Goal: Task Accomplishment & Management: Use online tool/utility

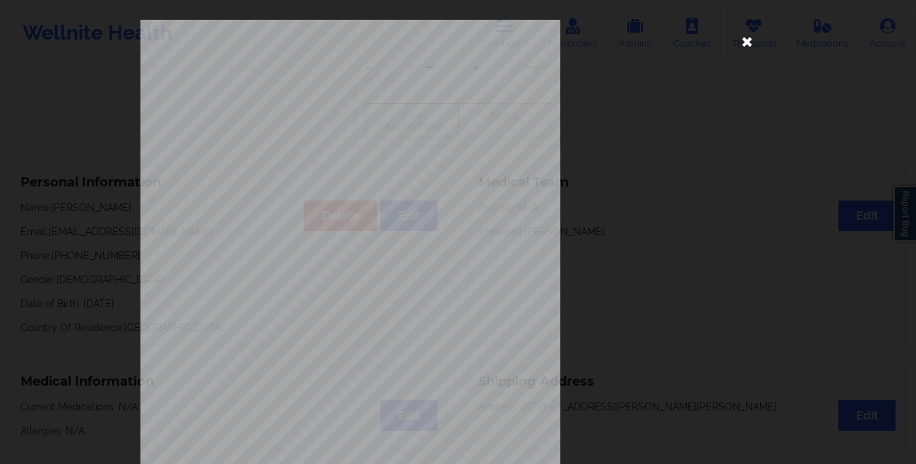
click at [750, 47] on icon at bounding box center [747, 41] width 23 height 23
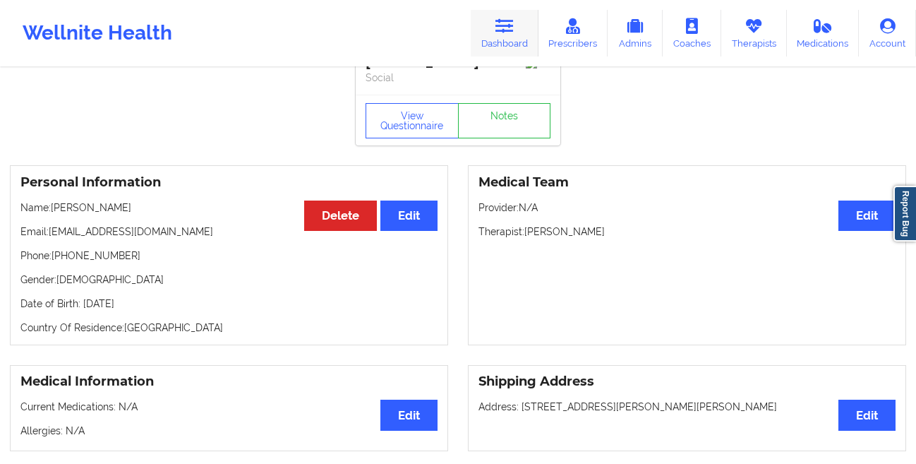
click at [504, 32] on icon at bounding box center [505, 26] width 18 height 16
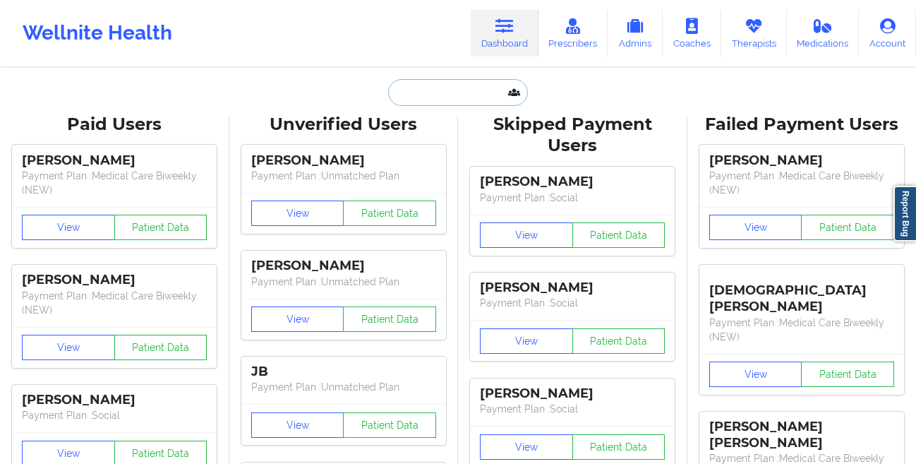
click at [434, 92] on input "text" at bounding box center [458, 92] width 140 height 27
paste input "[PERSON_NAME]"
type input "[PERSON_NAME]"
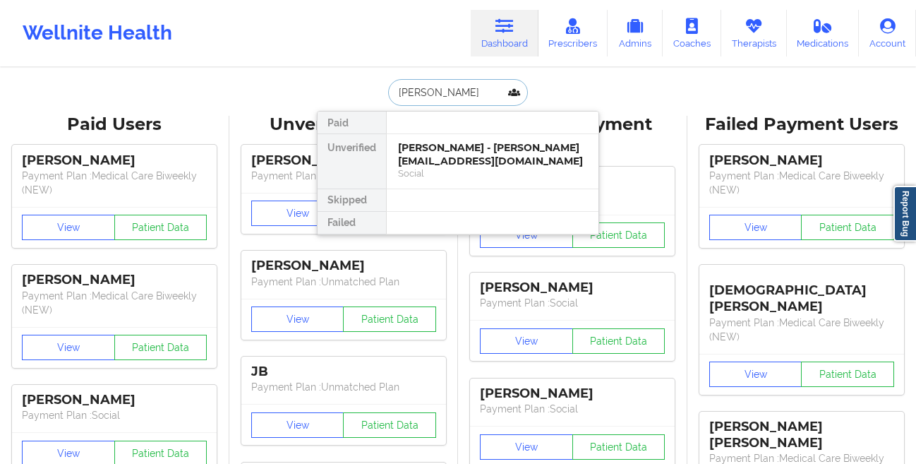
click at [404, 161] on div "[PERSON_NAME] - [PERSON_NAME][EMAIL_ADDRESS][DOMAIN_NAME]" at bounding box center [492, 154] width 189 height 26
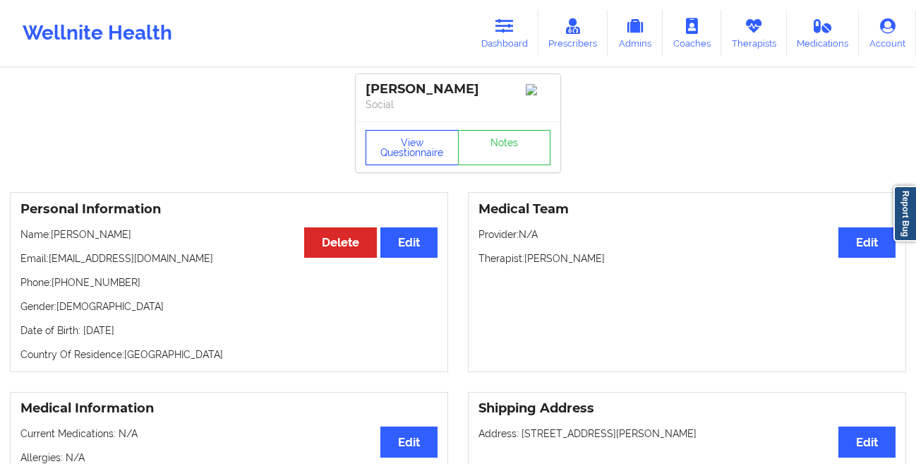
click at [382, 157] on button "View Questionnaire" at bounding box center [412, 147] width 93 height 35
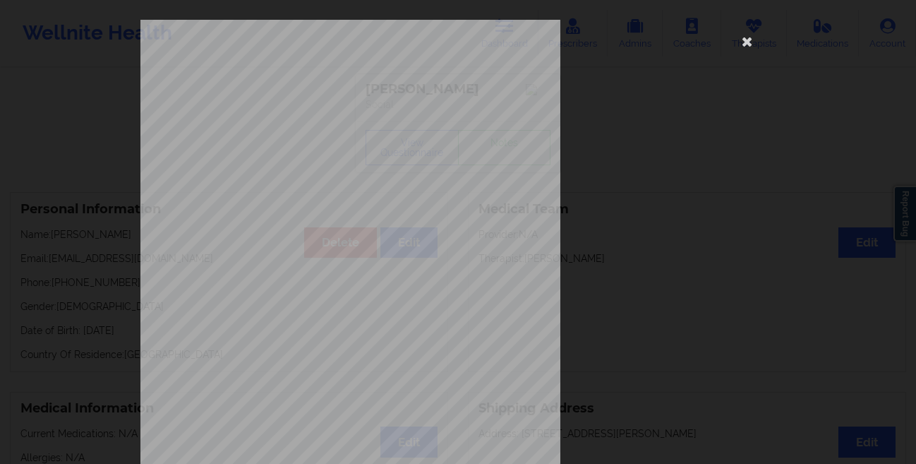
scroll to position [210, 0]
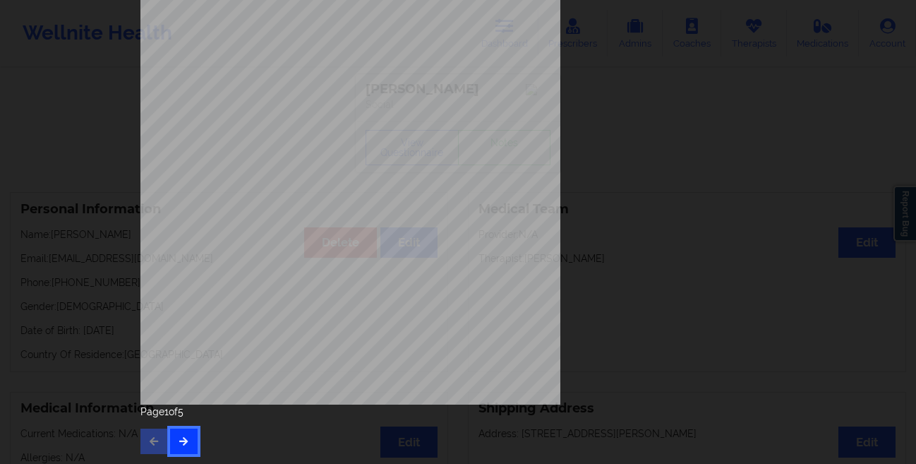
click at [178, 443] on icon "button" at bounding box center [184, 440] width 12 height 8
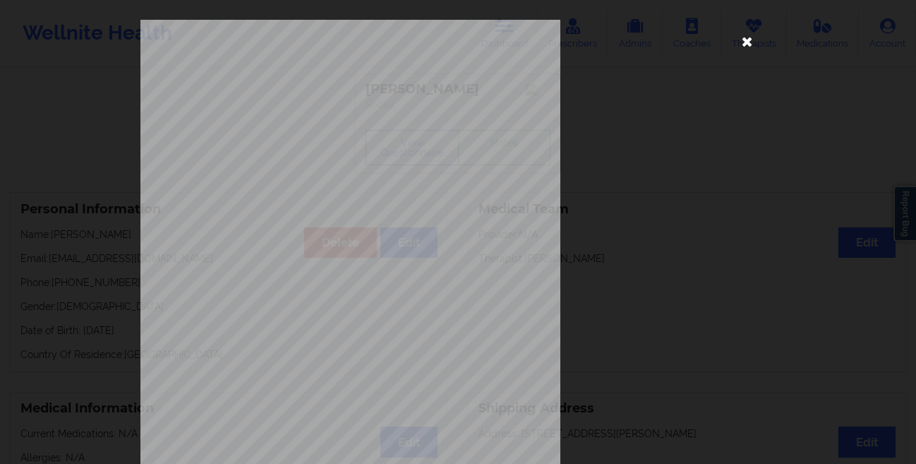
click at [745, 51] on icon at bounding box center [747, 41] width 23 height 23
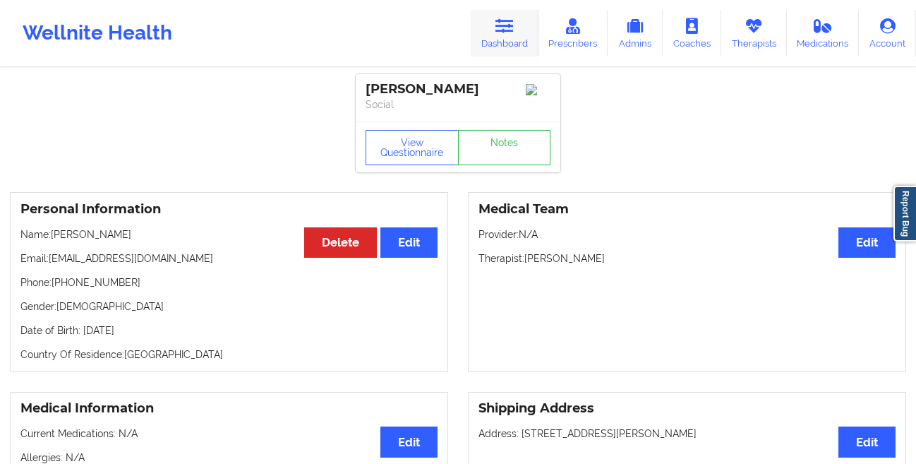
click at [533, 28] on link "Dashboard" at bounding box center [505, 33] width 68 height 47
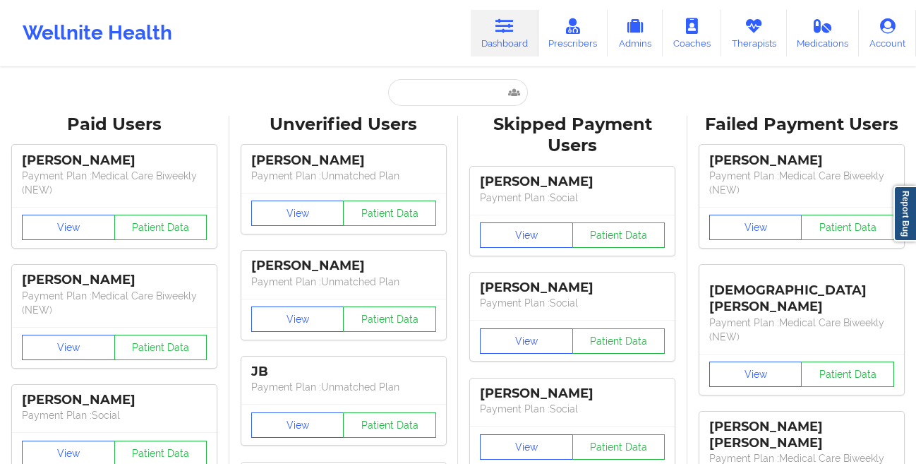
click at [417, 102] on input "text" at bounding box center [458, 92] width 140 height 27
type input "√"
paste input "[PERSON_NAME]"
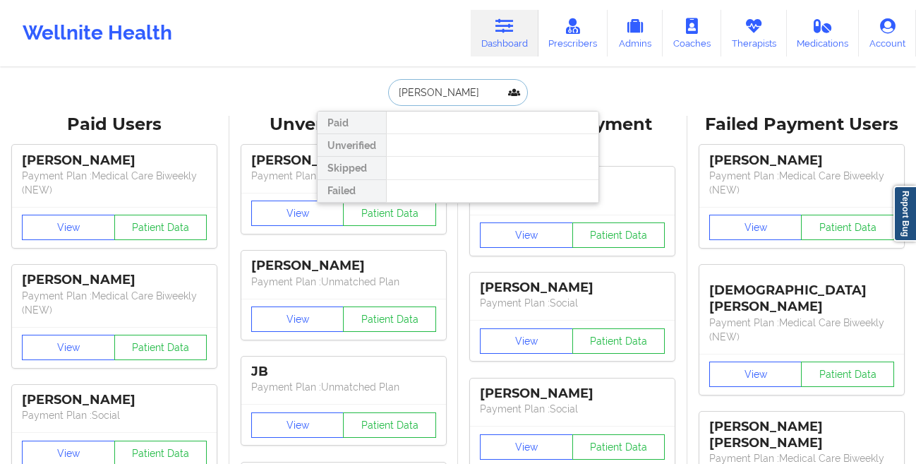
click at [505, 99] on input "[PERSON_NAME]" at bounding box center [458, 92] width 140 height 27
paste input "[PERSON_NAME]"
type input "[PERSON_NAME]"
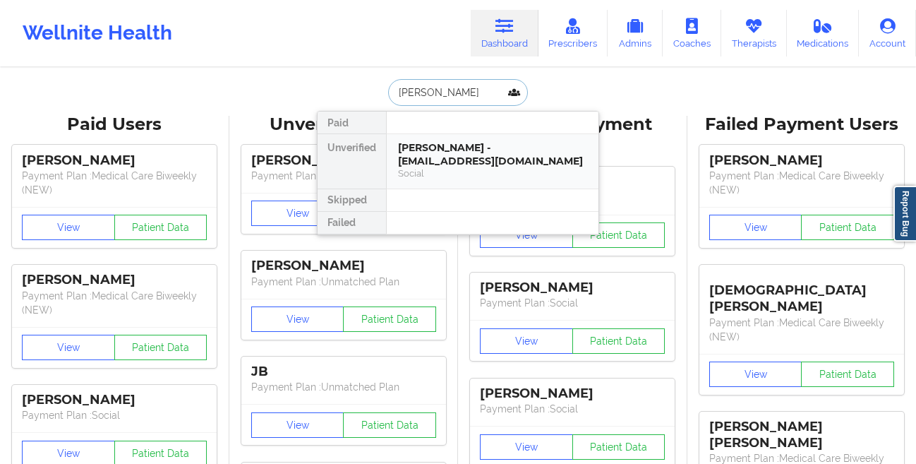
click at [444, 145] on div "[PERSON_NAME] - [EMAIL_ADDRESS][DOMAIN_NAME]" at bounding box center [492, 154] width 189 height 26
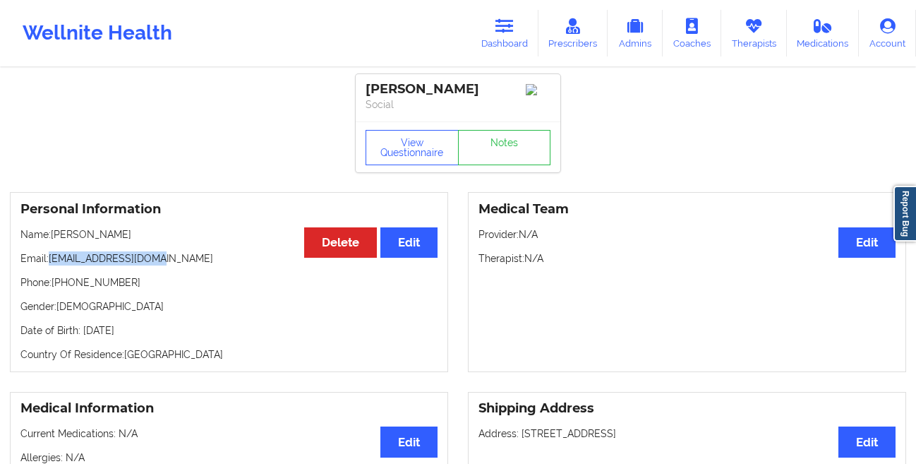
drag, startPoint x: 185, startPoint y: 269, endPoint x: 54, endPoint y: 264, distance: 130.7
click at [54, 264] on p "Email: [EMAIL_ADDRESS][DOMAIN_NAME]" at bounding box center [228, 258] width 417 height 14
copy p "[EMAIL_ADDRESS][DOMAIN_NAME]"
click at [505, 32] on icon at bounding box center [505, 26] width 18 height 16
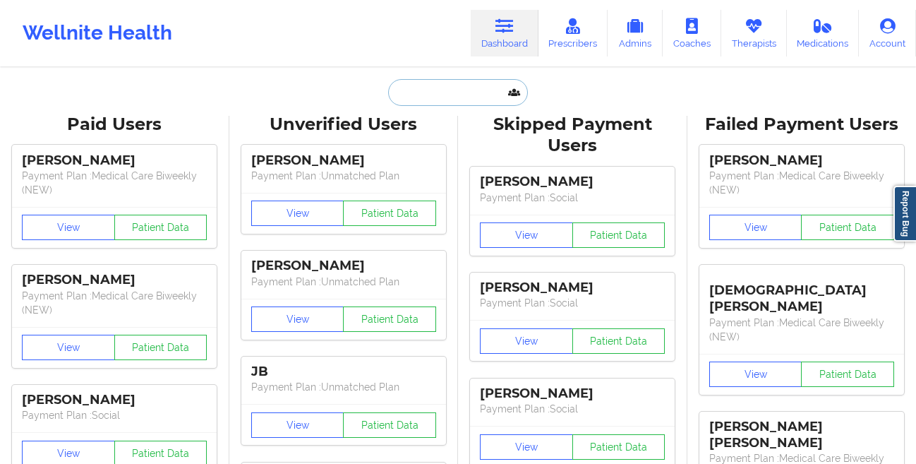
click at [470, 95] on input "text" at bounding box center [458, 92] width 140 height 27
paste input "[PERSON_NAME]"
type input "[PERSON_NAME]"
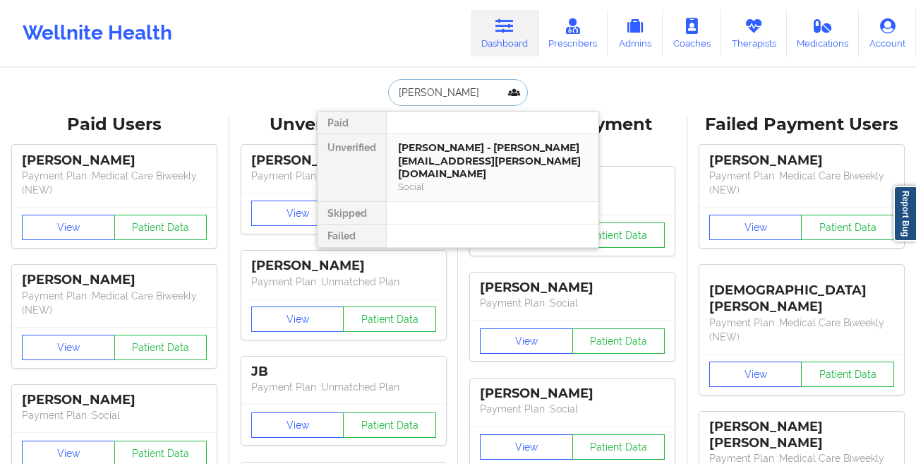
click at [428, 152] on div "[PERSON_NAME] - [PERSON_NAME][EMAIL_ADDRESS][PERSON_NAME][DOMAIN_NAME]" at bounding box center [492, 161] width 189 height 40
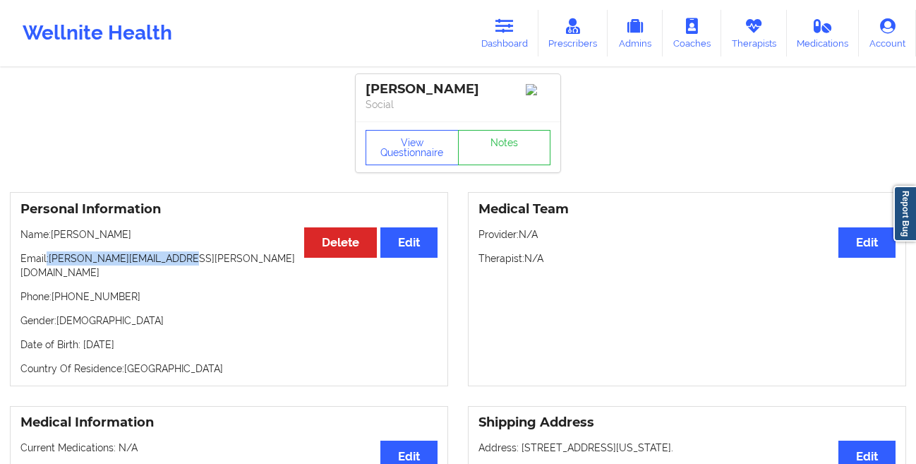
drag, startPoint x: 189, startPoint y: 261, endPoint x: 48, endPoint y: 261, distance: 141.2
click at [48, 261] on p "Email: [PERSON_NAME][EMAIL_ADDRESS][PERSON_NAME][DOMAIN_NAME]" at bounding box center [228, 265] width 417 height 28
copy p "[PERSON_NAME][EMAIL_ADDRESS][PERSON_NAME][DOMAIN_NAME]"
click at [514, 32] on icon at bounding box center [505, 26] width 18 height 16
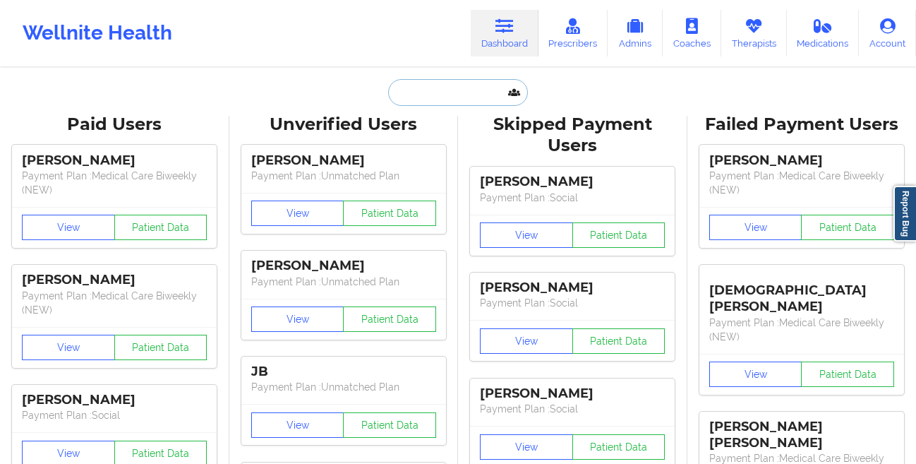
click at [424, 95] on input "text" at bounding box center [458, 92] width 140 height 27
paste input "[PERSON_NAME]"
type input "[PERSON_NAME]"
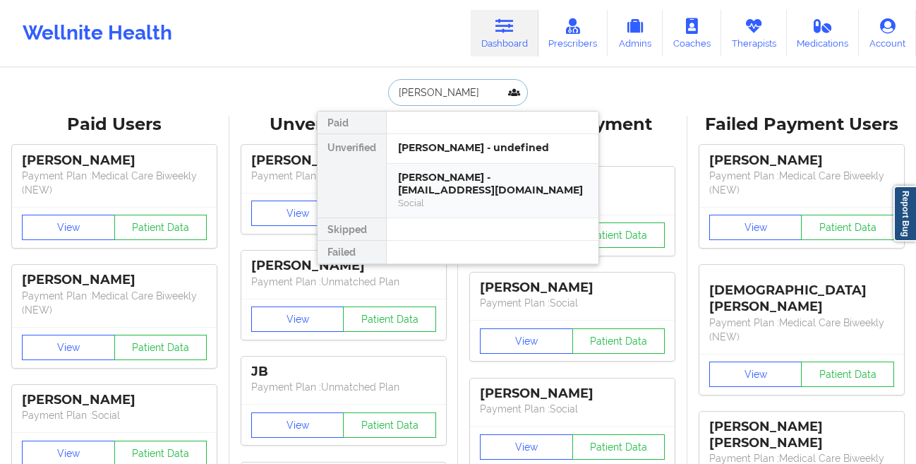
click at [402, 191] on div "[PERSON_NAME] - [EMAIL_ADDRESS][DOMAIN_NAME]" at bounding box center [492, 184] width 189 height 26
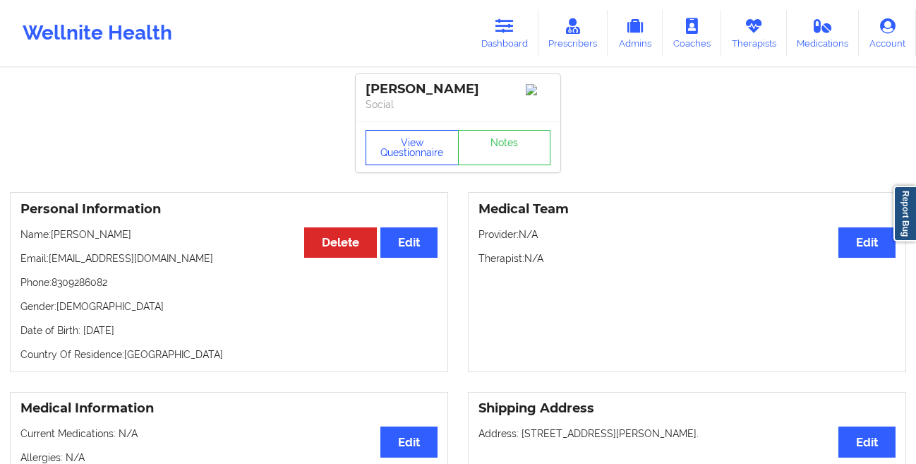
click at [380, 145] on button "View Questionnaire" at bounding box center [412, 147] width 93 height 35
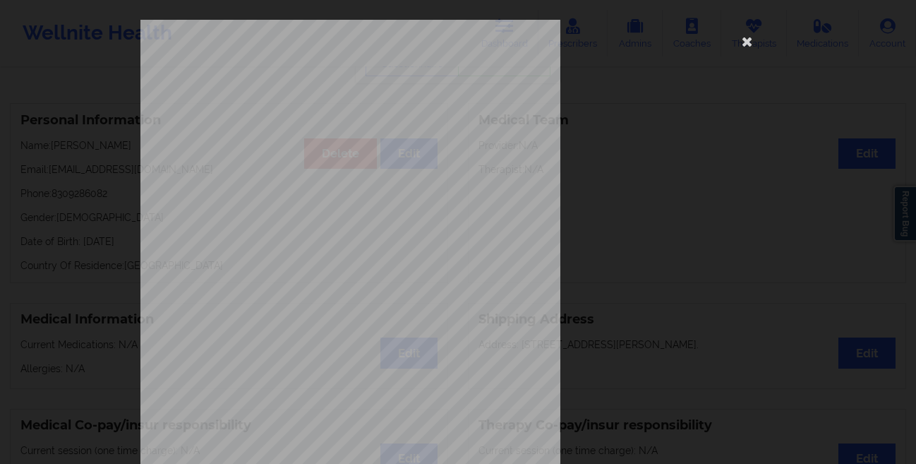
scroll to position [210, 0]
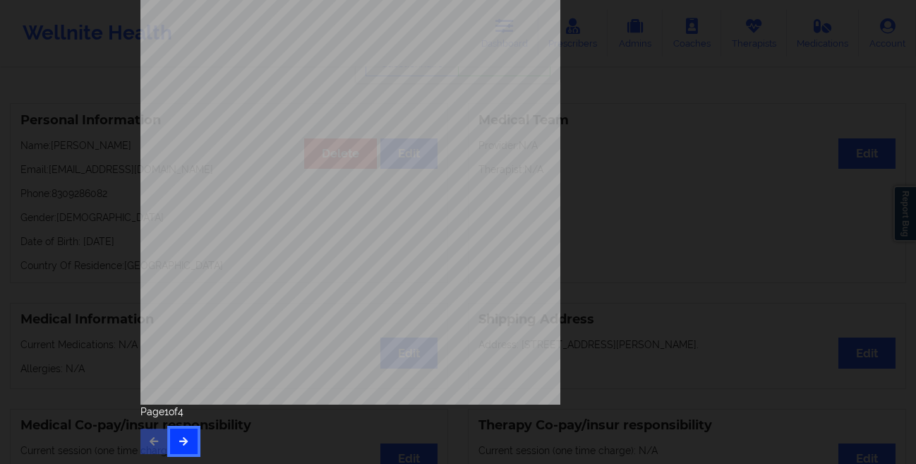
click at [178, 443] on icon "button" at bounding box center [184, 440] width 12 height 8
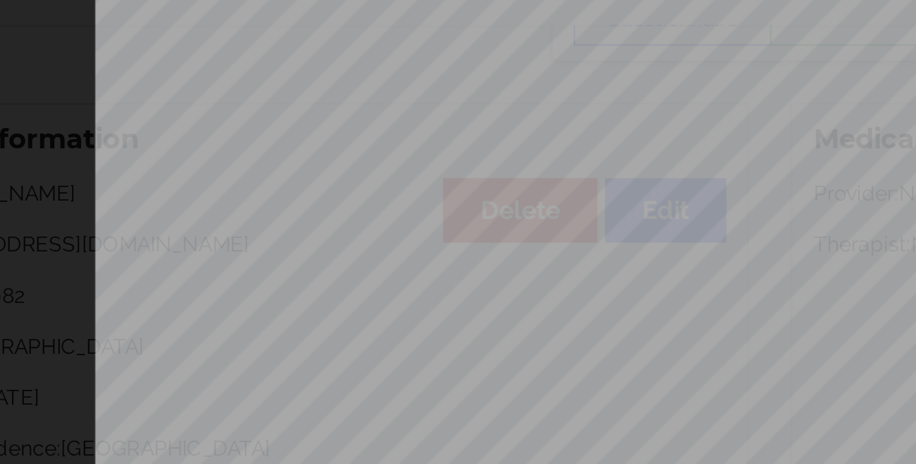
click at [131, 198] on div "commercial Insurance Member ID for patient 976680418 Insurance company name det…" at bounding box center [458, 342] width 655 height 664
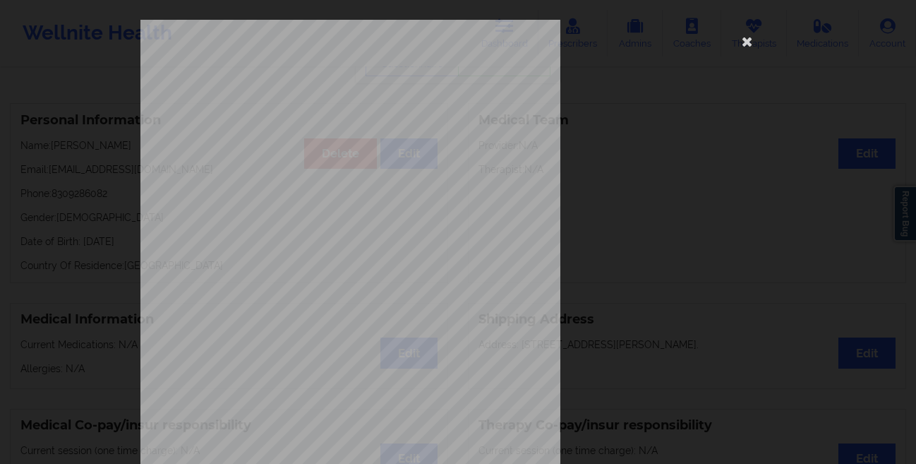
click at [68, 305] on div "commercial Insurance Member ID for patient 976680418 Insurance company name det…" at bounding box center [458, 232] width 916 height 464
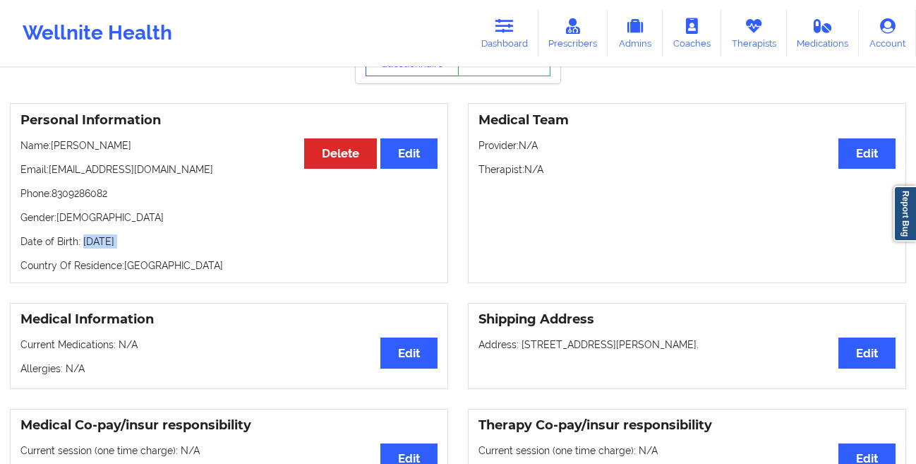
drag, startPoint x: 176, startPoint y: 253, endPoint x: 82, endPoint y: 247, distance: 94.1
click at [82, 247] on div "Personal Information Edit Delete Name: [PERSON_NAME] Email: [EMAIL_ADDRESS][DOM…" at bounding box center [229, 193] width 438 height 180
copy p "[DATE]"
click at [497, 34] on link "Dashboard" at bounding box center [505, 33] width 68 height 47
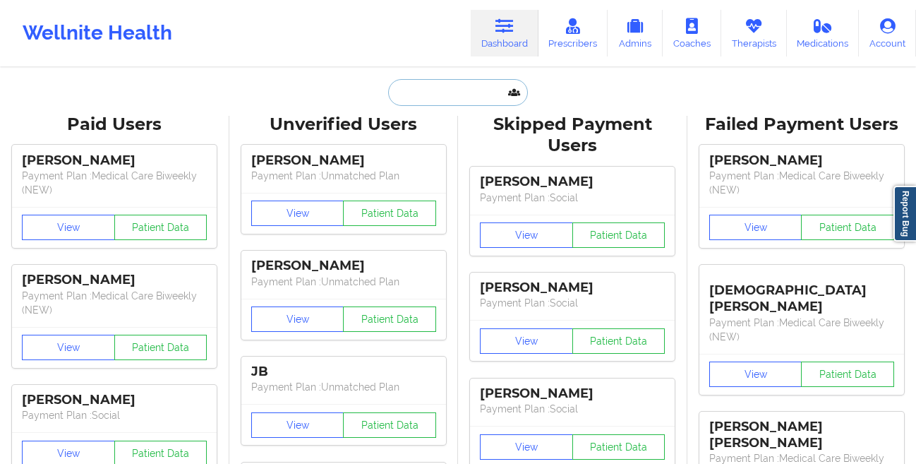
click at [449, 90] on input "text" at bounding box center [458, 92] width 140 height 27
paste input "[PERSON_NAME]"
type input "[PERSON_NAME]"
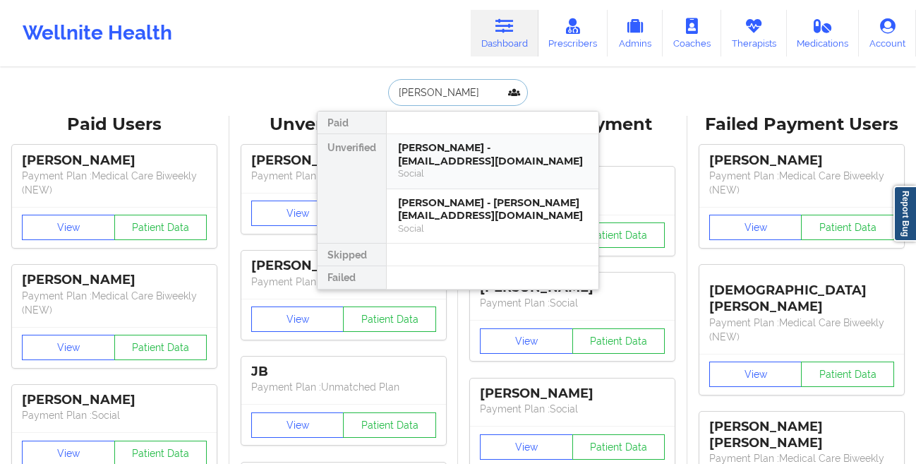
click at [424, 166] on div "[PERSON_NAME] - [EMAIL_ADDRESS][DOMAIN_NAME]" at bounding box center [492, 154] width 189 height 26
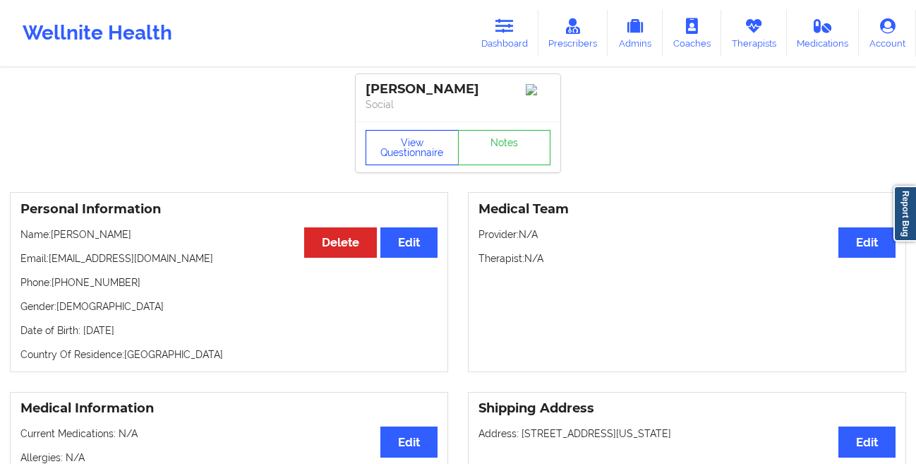
click at [400, 138] on button "View Questionnaire" at bounding box center [412, 147] width 93 height 35
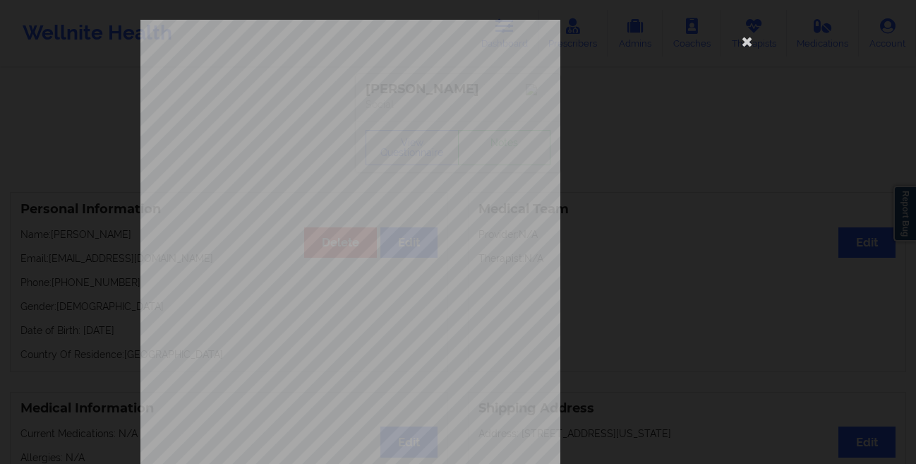
scroll to position [210, 0]
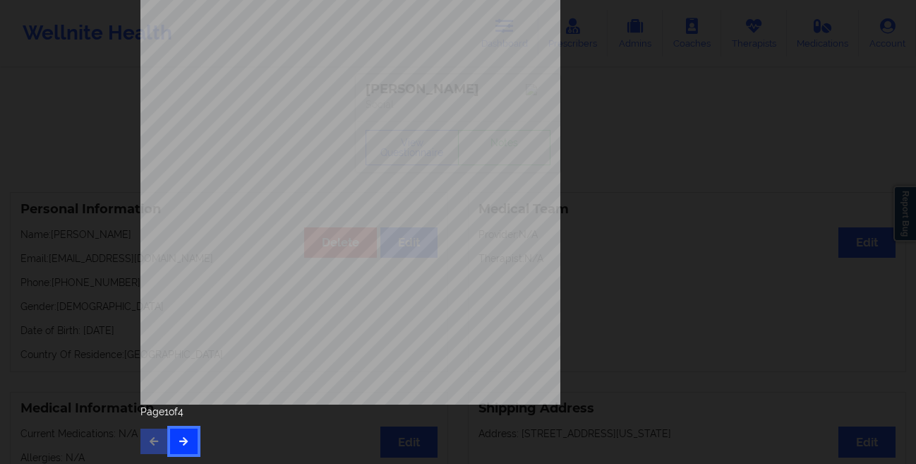
click at [173, 445] on button "button" at bounding box center [184, 440] width 28 height 25
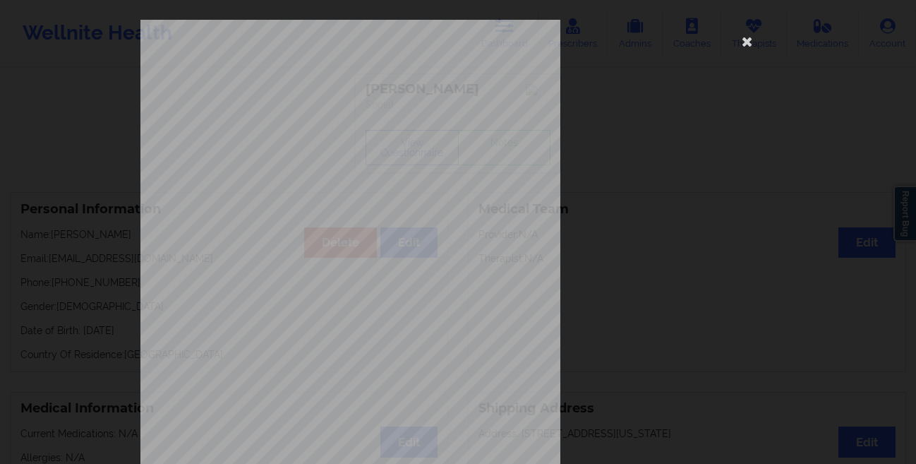
click at [68, 253] on div "Back cover of insurance image Insurance company type details by patient commerc…" at bounding box center [458, 232] width 916 height 464
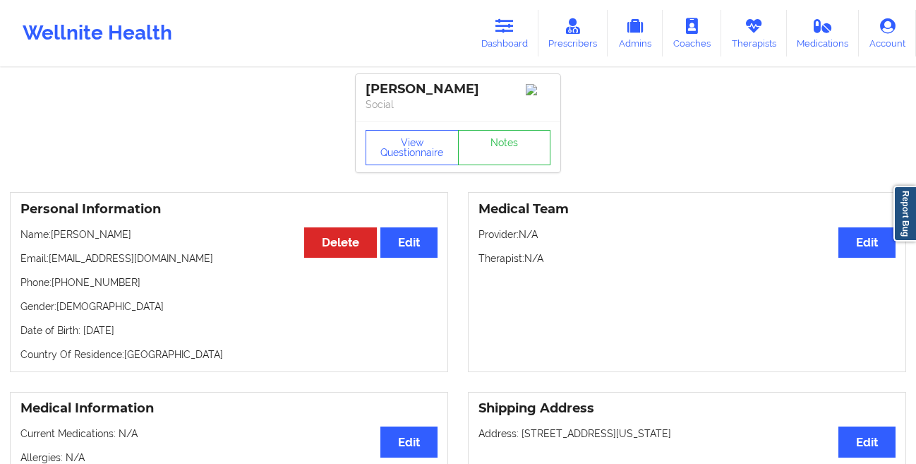
drag, startPoint x: 193, startPoint y: 336, endPoint x: 82, endPoint y: 340, distance: 111.6
click at [82, 337] on p "Date of Birth: [DEMOGRAPHIC_DATA]" at bounding box center [228, 330] width 417 height 14
copy p "[DATE]"
click at [740, 42] on link "Therapists" at bounding box center [754, 33] width 66 height 47
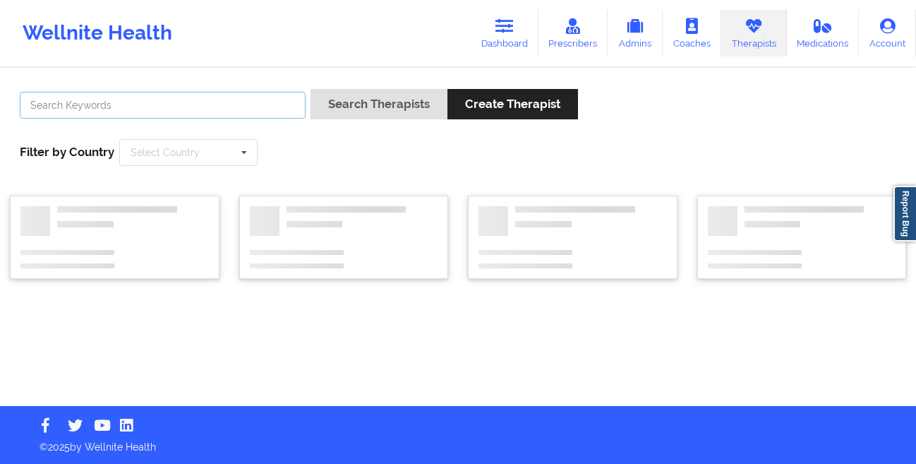
click at [278, 93] on input "text" at bounding box center [163, 105] width 286 height 27
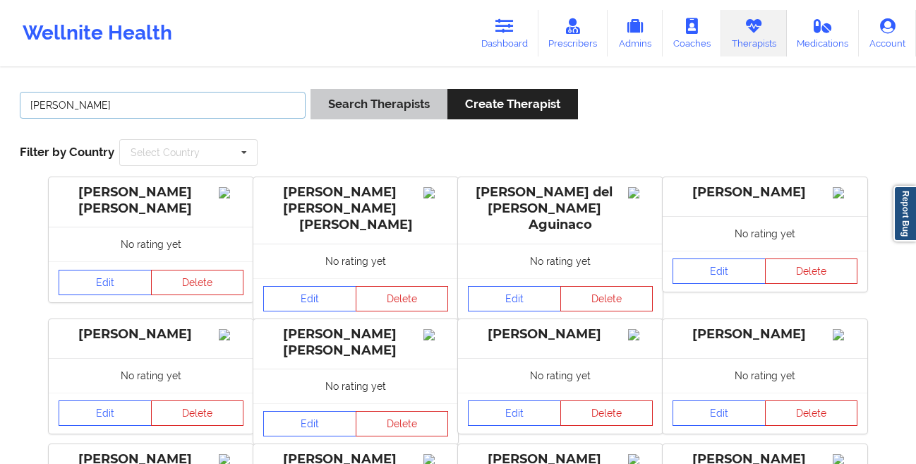
type input "[PERSON_NAME]"
click at [374, 109] on button "Search Therapists" at bounding box center [379, 104] width 137 height 30
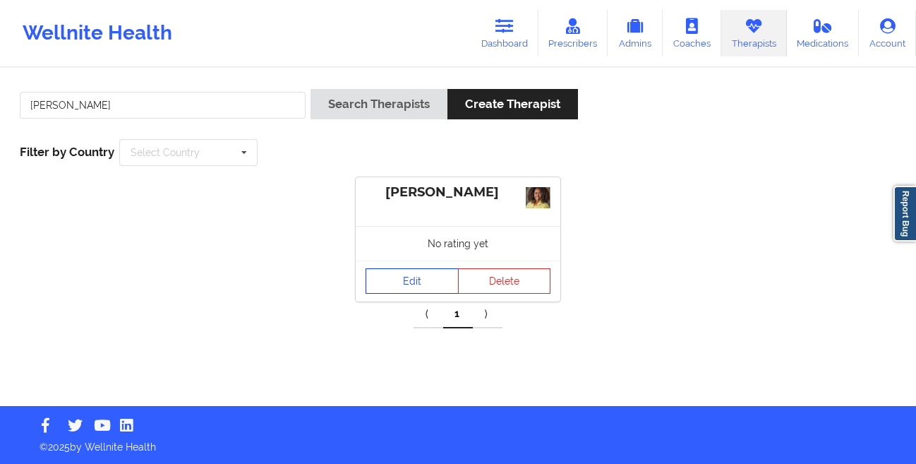
click at [393, 275] on link "Edit" at bounding box center [412, 280] width 93 height 25
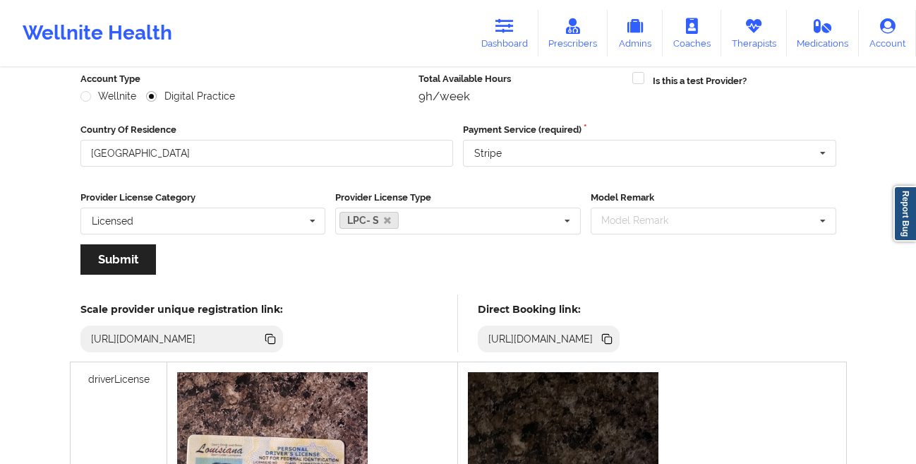
scroll to position [224, 0]
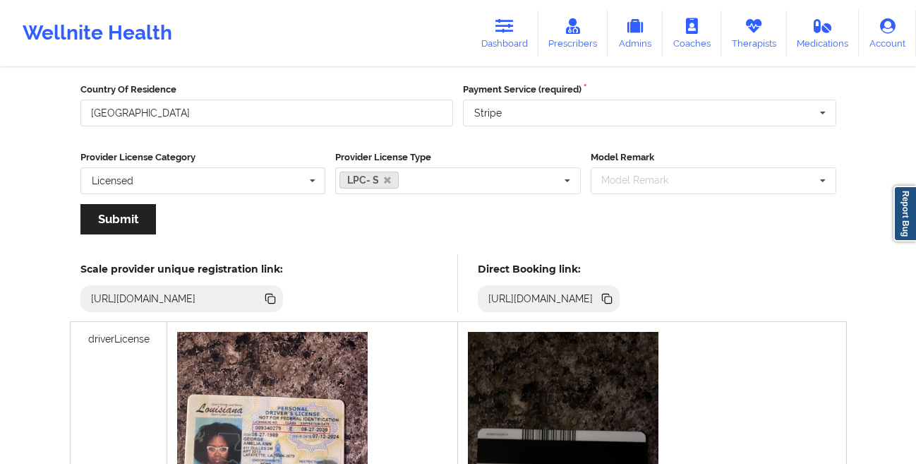
click at [612, 299] on icon at bounding box center [608, 299] width 7 height 7
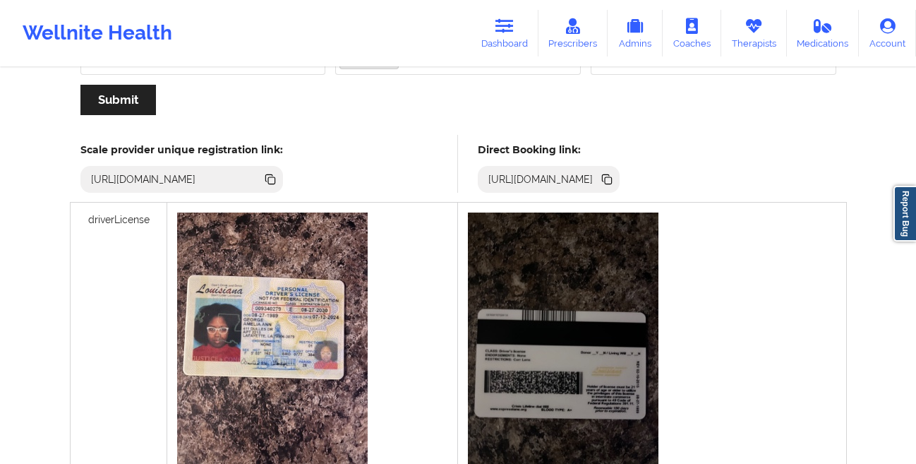
scroll to position [308, 0]
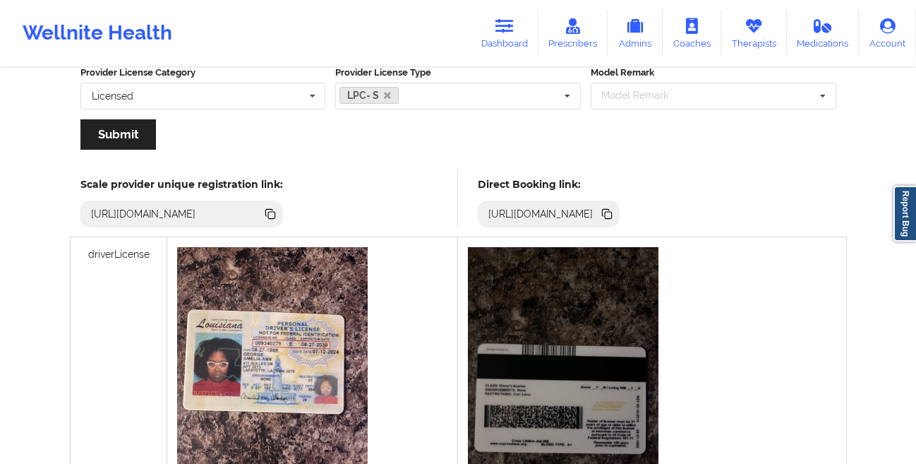
click at [609, 210] on icon at bounding box center [605, 212] width 7 height 7
click at [507, 23] on icon at bounding box center [505, 26] width 18 height 16
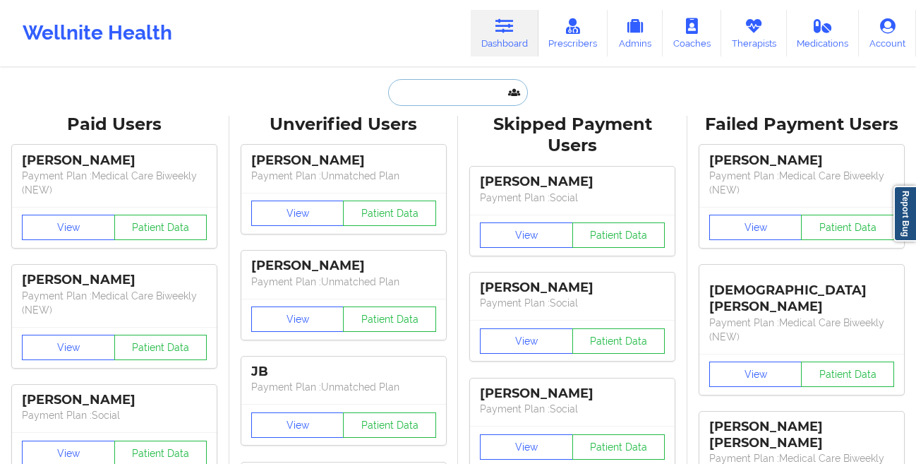
click at [405, 99] on input "text" at bounding box center [458, 92] width 140 height 27
paste input "[PERSON_NAME]"
type input "[PERSON_NAME]"
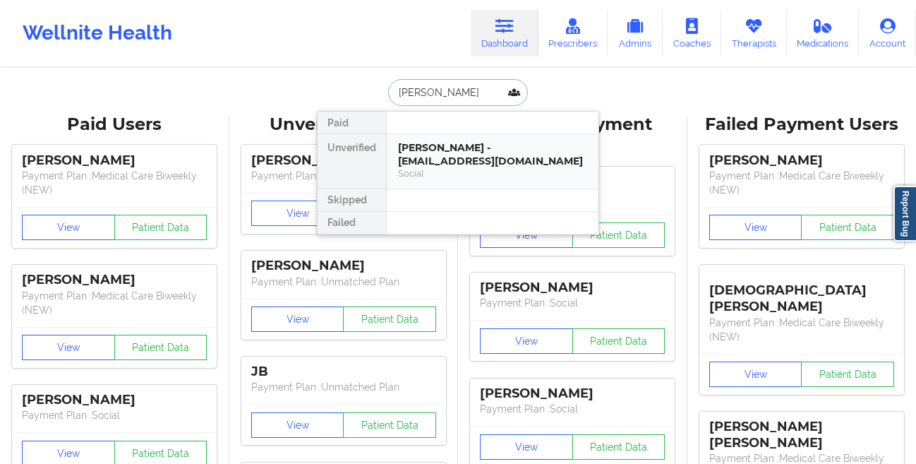
click at [412, 148] on div "[PERSON_NAME] - [EMAIL_ADDRESS][DOMAIN_NAME]" at bounding box center [492, 154] width 189 height 26
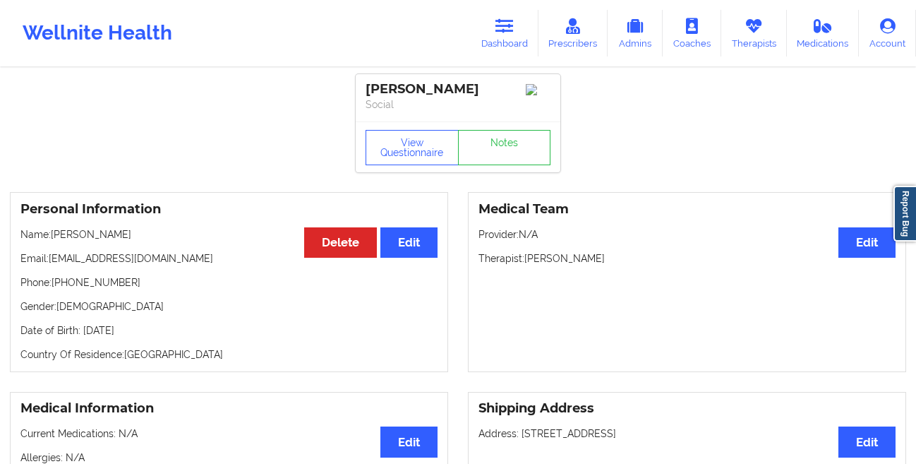
scroll to position [531, 0]
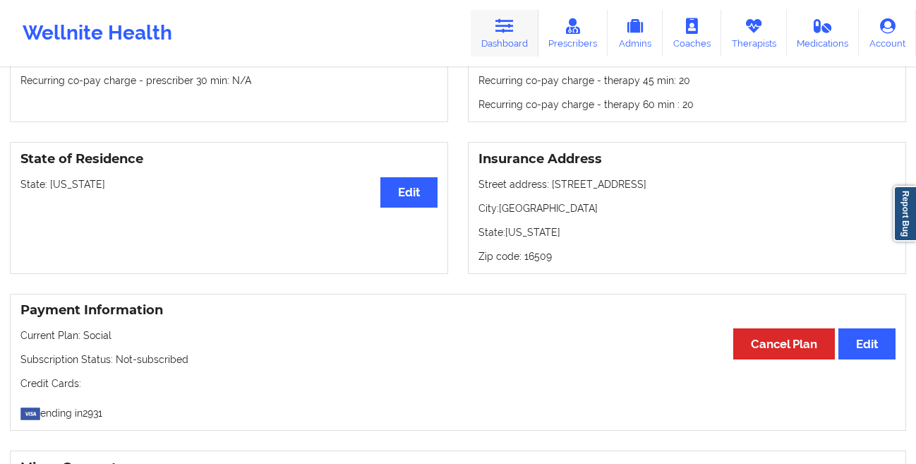
click at [508, 48] on link "Dashboard" at bounding box center [505, 33] width 68 height 47
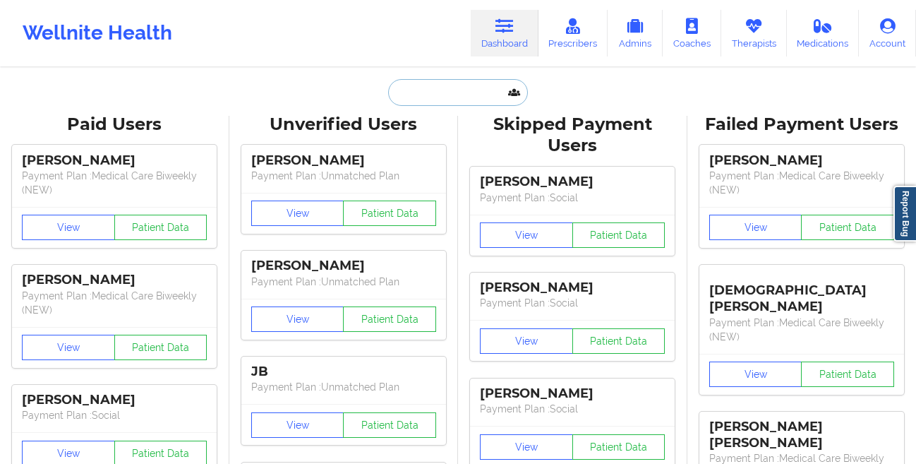
click at [412, 92] on input "text" at bounding box center [458, 92] width 140 height 27
paste input "[PERSON_NAME]"
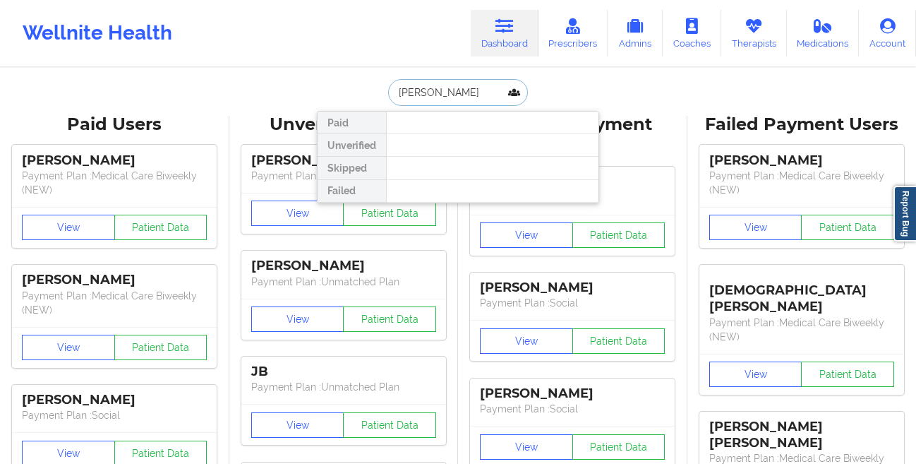
type input "childress"
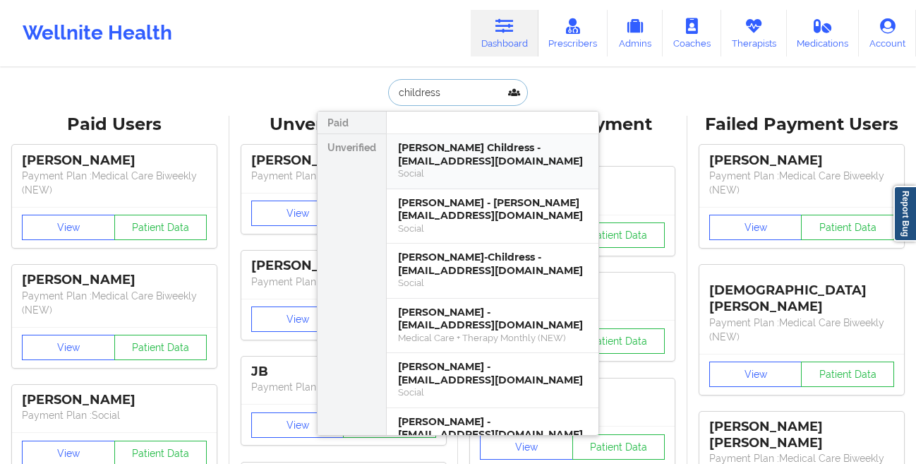
click at [448, 149] on div "[PERSON_NAME] Childress - [EMAIL_ADDRESS][DOMAIN_NAME]" at bounding box center [492, 154] width 189 height 26
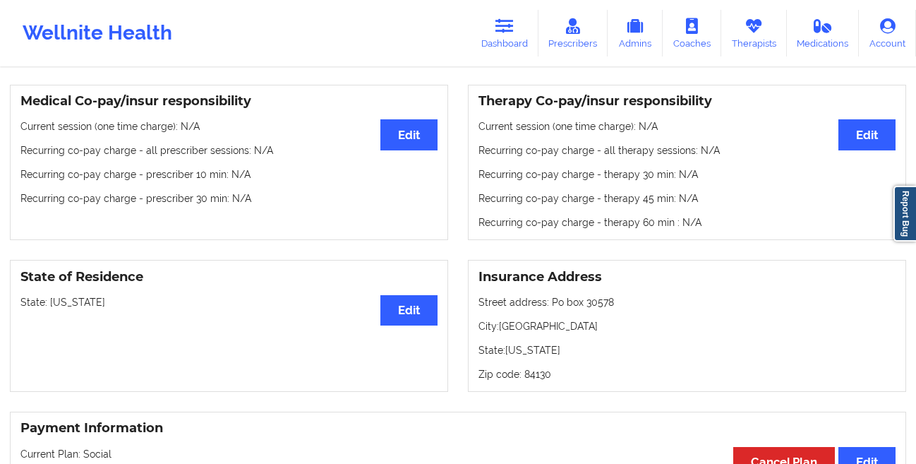
scroll to position [452, 0]
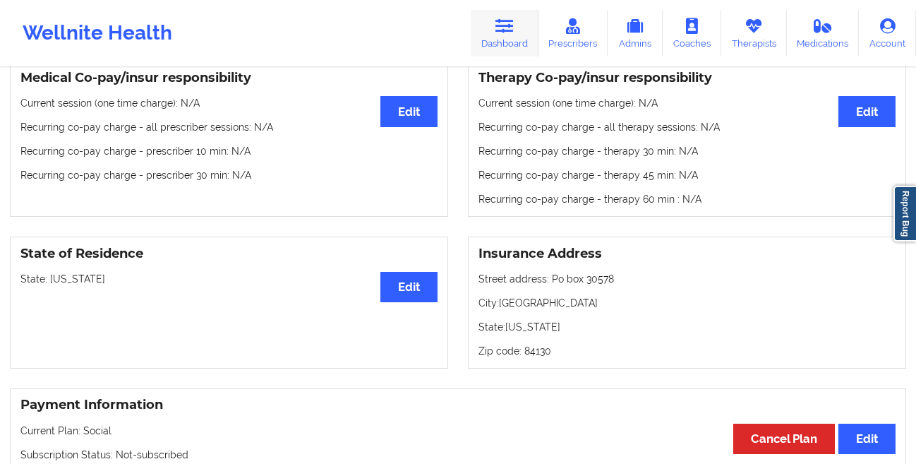
click at [517, 30] on link "Dashboard" at bounding box center [505, 33] width 68 height 47
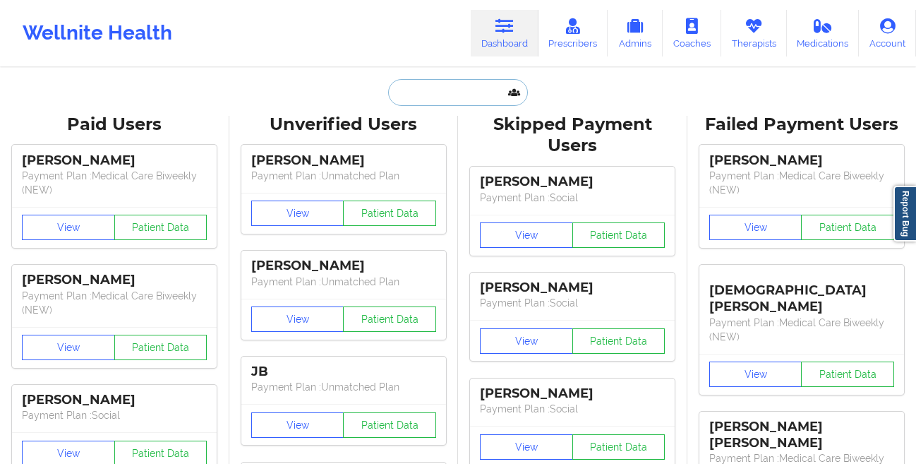
click at [413, 91] on input "text" at bounding box center [458, 92] width 140 height 27
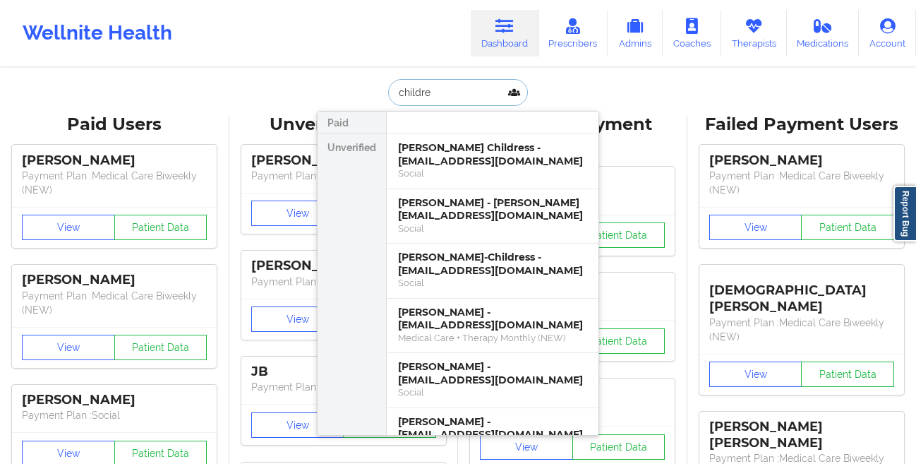
type input "childres"
click at [404, 157] on div "[PERSON_NAME] Childress - [EMAIL_ADDRESS][DOMAIN_NAME]" at bounding box center [492, 154] width 189 height 26
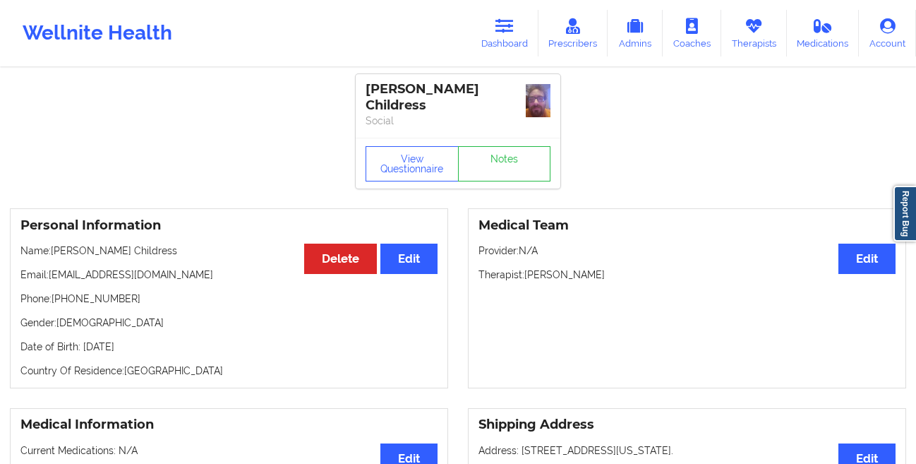
click at [369, 127] on p "Social" at bounding box center [458, 121] width 185 height 14
click at [401, 162] on button "View Questionnaire" at bounding box center [412, 163] width 93 height 35
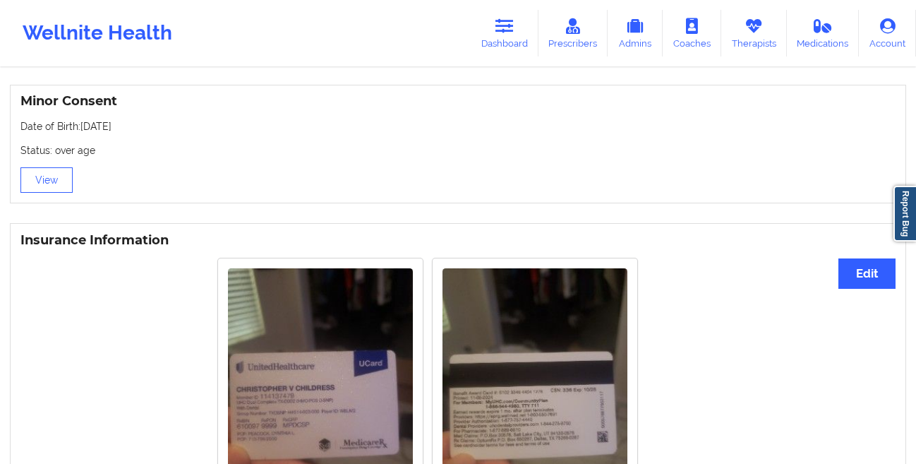
scroll to position [1088, 0]
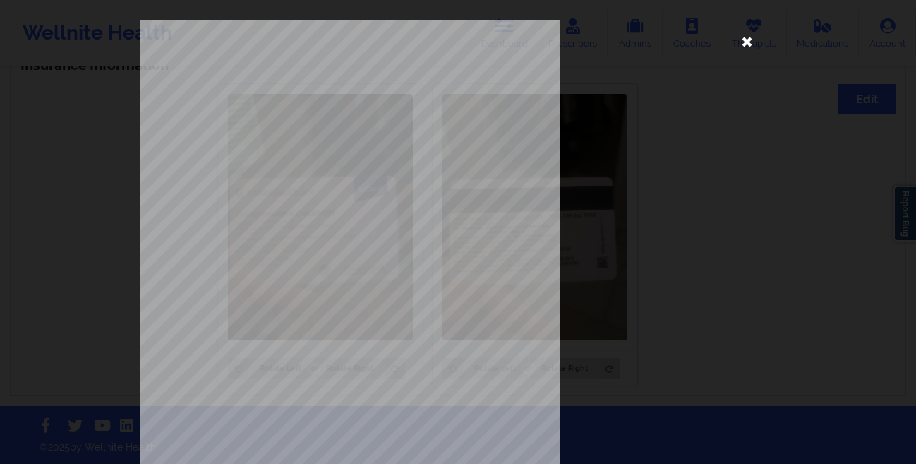
click at [738, 44] on icon at bounding box center [747, 41] width 23 height 23
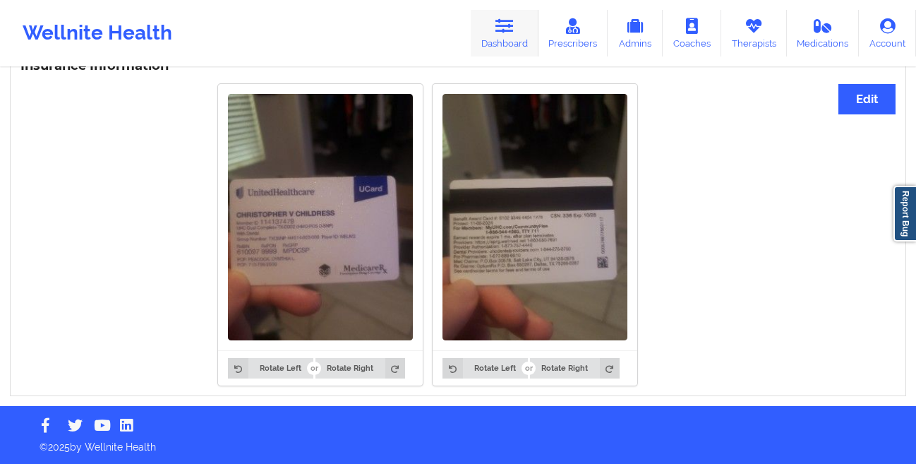
click at [509, 34] on link "Dashboard" at bounding box center [505, 33] width 68 height 47
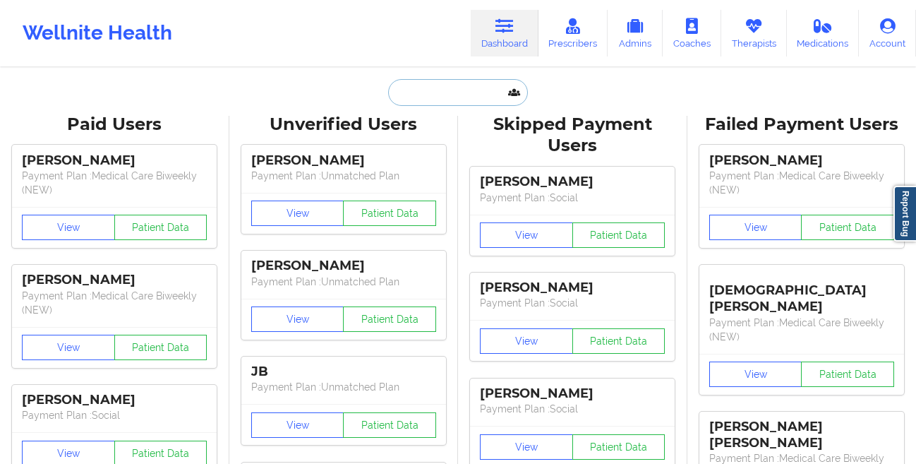
click at [418, 95] on input "text" at bounding box center [458, 92] width 140 height 27
paste input "[PERSON_NAME]"
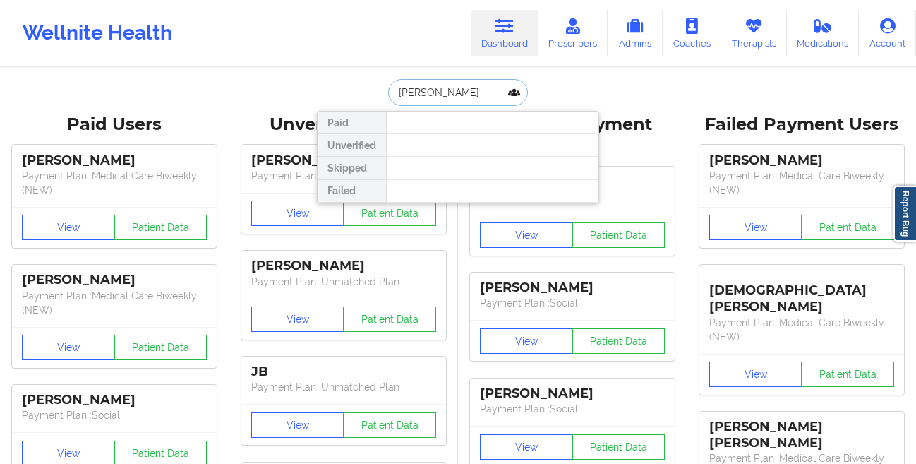
click at [442, 92] on input "[PERSON_NAME]" at bounding box center [458, 92] width 140 height 27
paste input "j"
type input "[PERSON_NAME]"
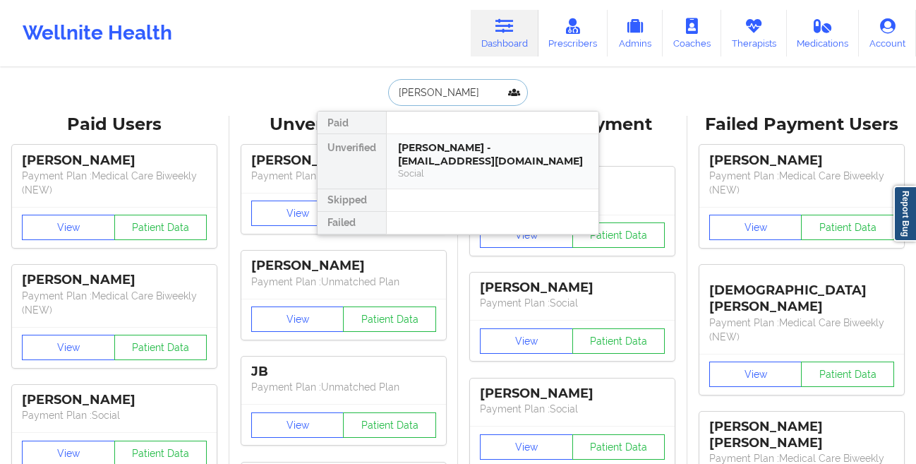
click at [447, 143] on div "[PERSON_NAME] - [EMAIL_ADDRESS][DOMAIN_NAME]" at bounding box center [492, 154] width 189 height 26
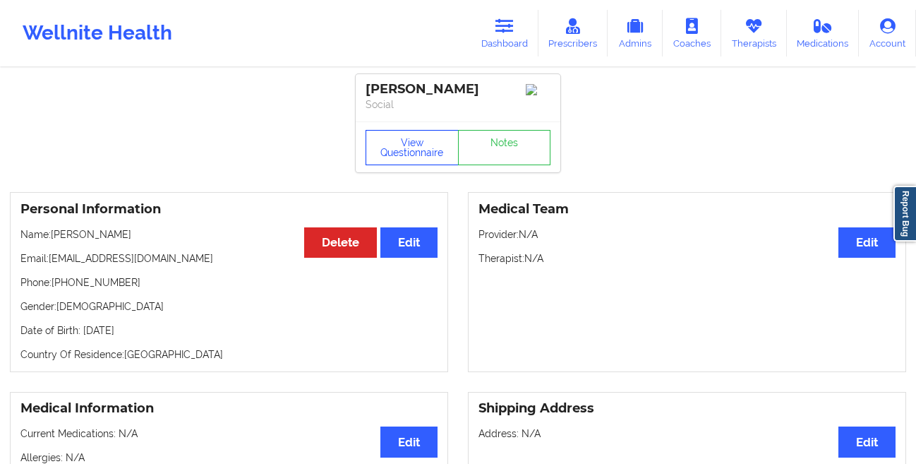
click at [389, 160] on button "View Questionnaire" at bounding box center [412, 147] width 93 height 35
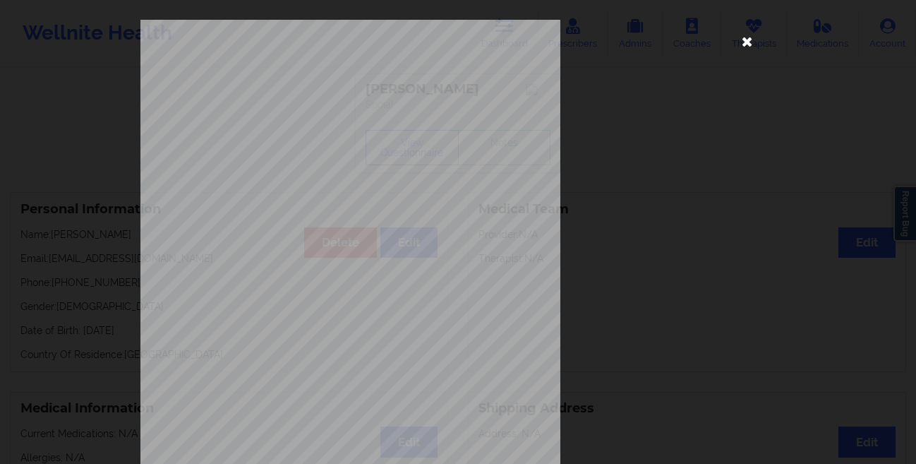
click at [744, 46] on icon at bounding box center [747, 41] width 23 height 23
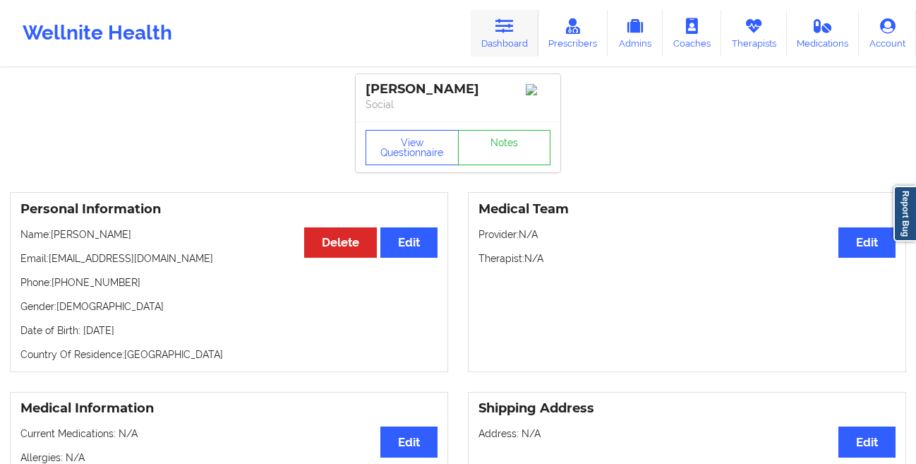
click at [510, 39] on link "Dashboard" at bounding box center [505, 33] width 68 height 47
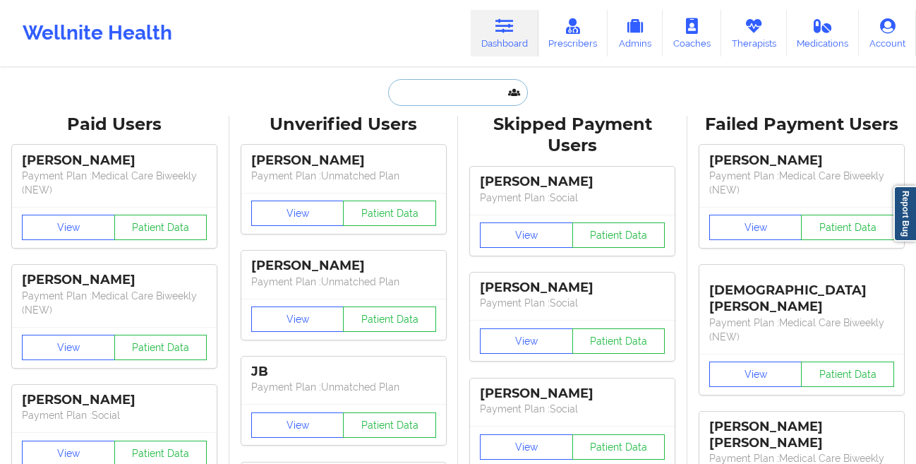
click at [438, 91] on input "text" at bounding box center [458, 92] width 140 height 27
paste input "[PERSON_NAME]"
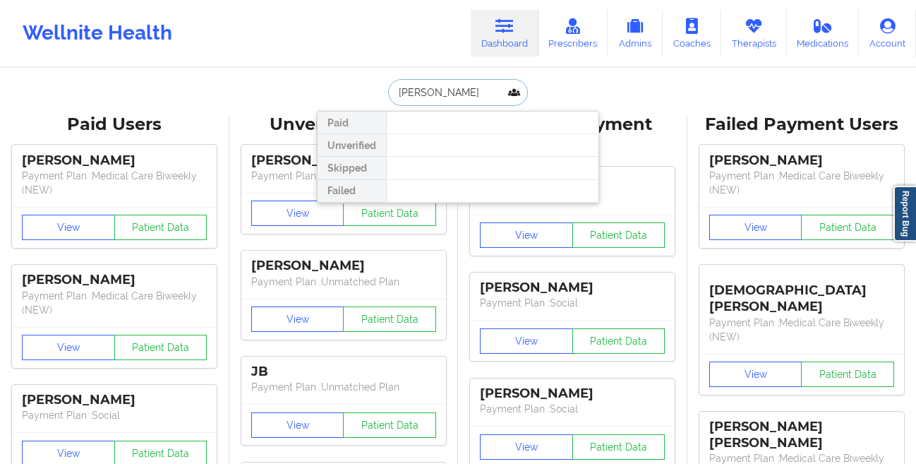
type input "[PERSON_NAME]"
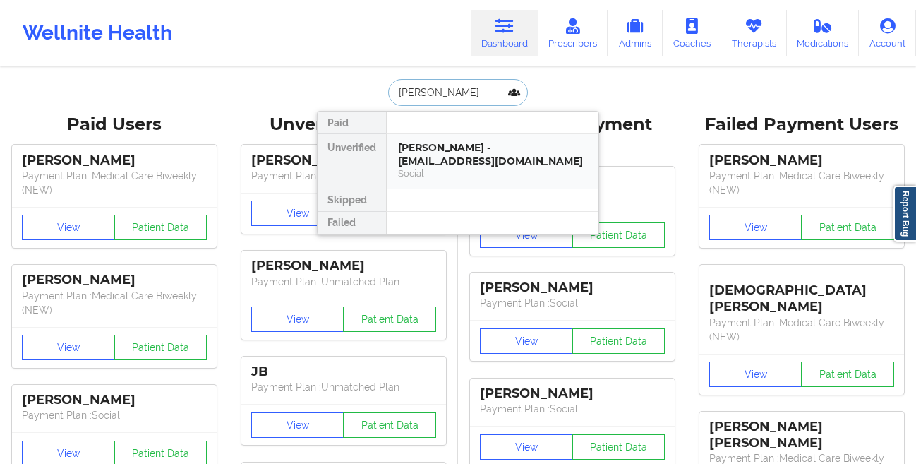
click at [478, 148] on div "[PERSON_NAME] - [EMAIL_ADDRESS][DOMAIN_NAME]" at bounding box center [492, 154] width 189 height 26
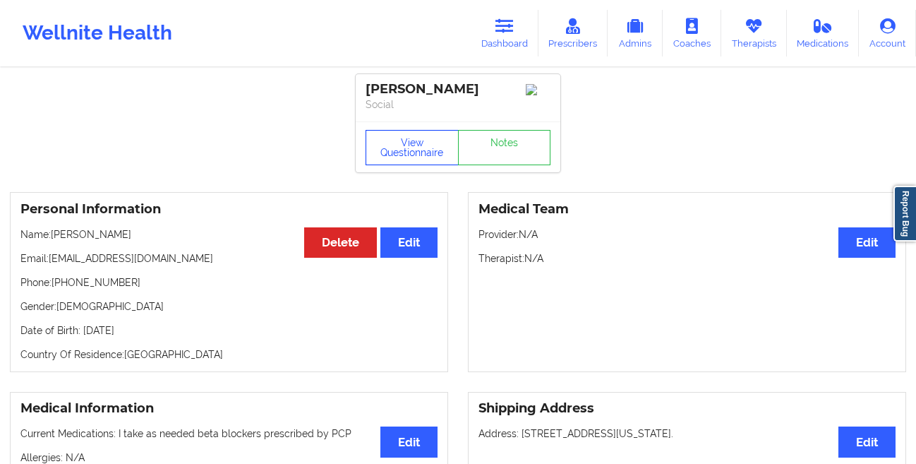
click at [417, 154] on button "View Questionnaire" at bounding box center [412, 147] width 93 height 35
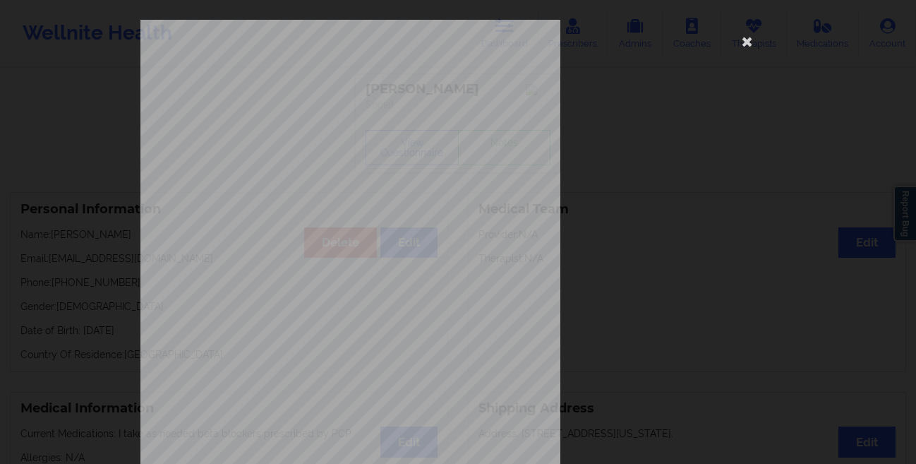
scroll to position [210, 0]
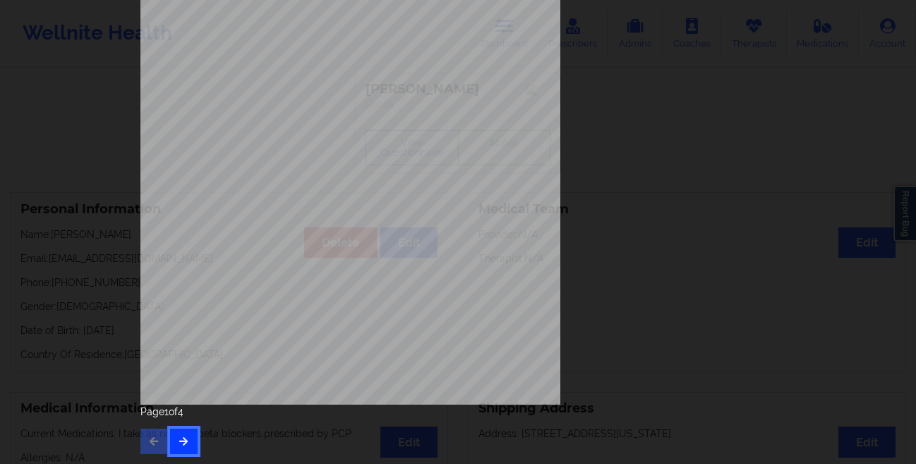
click at [171, 445] on button "button" at bounding box center [184, 440] width 28 height 25
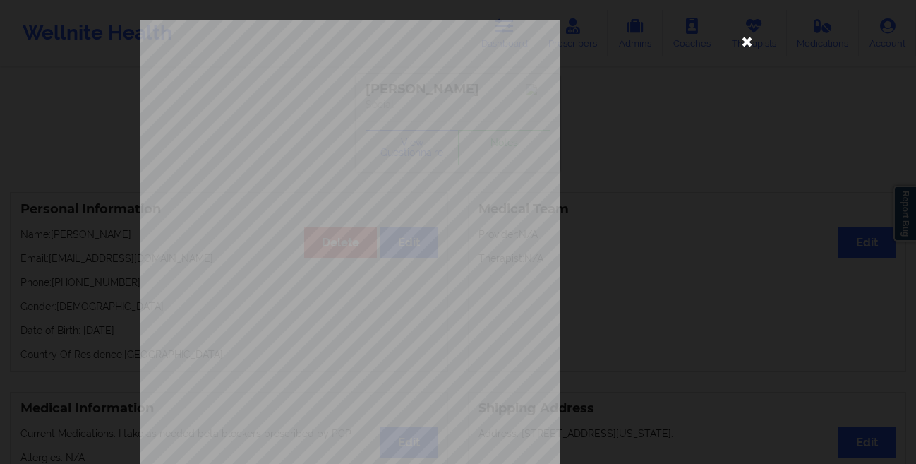
click at [738, 42] on icon at bounding box center [747, 41] width 23 height 23
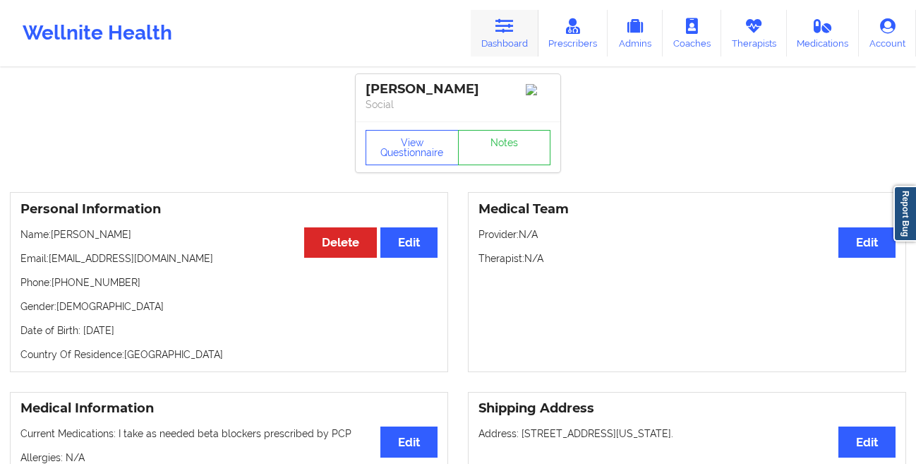
click at [522, 45] on link "Dashboard" at bounding box center [505, 33] width 68 height 47
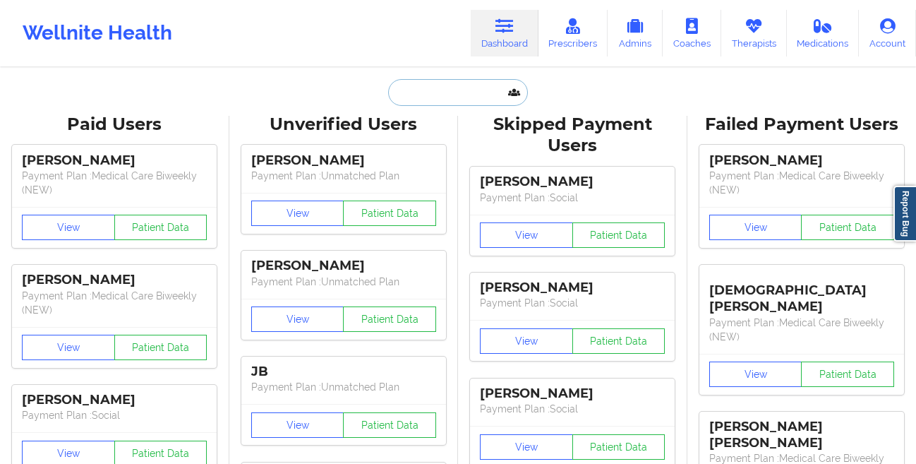
click at [408, 85] on input "text" at bounding box center [458, 92] width 140 height 27
paste input "[PERSON_NAME]"
type input "[PERSON_NAME]"
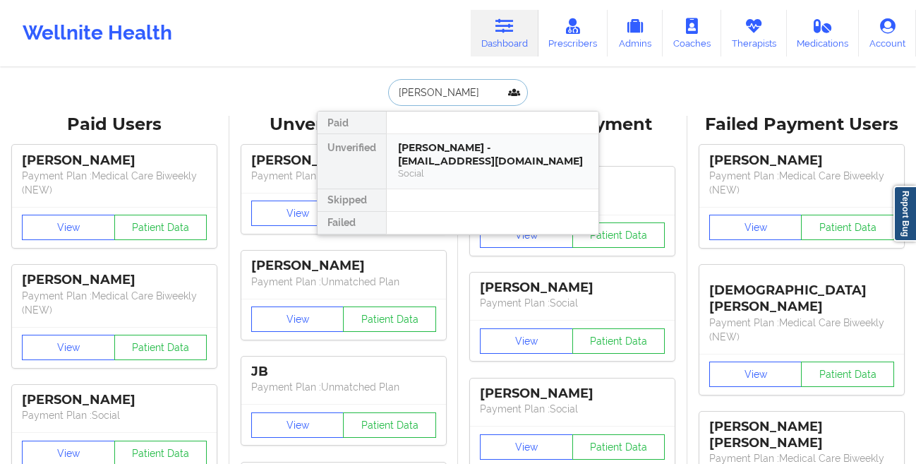
click at [426, 146] on div "[PERSON_NAME] - [EMAIL_ADDRESS][DOMAIN_NAME]" at bounding box center [492, 154] width 189 height 26
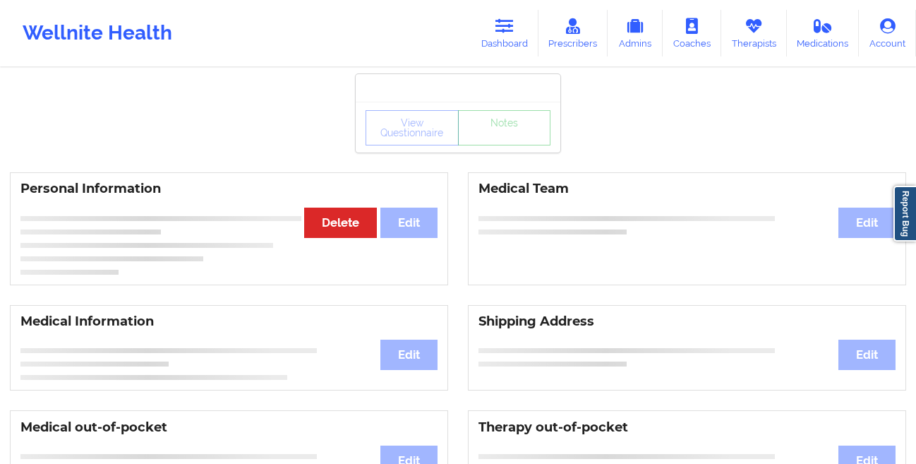
click at [426, 146] on div "View Questionnaire Notes" at bounding box center [458, 127] width 205 height 51
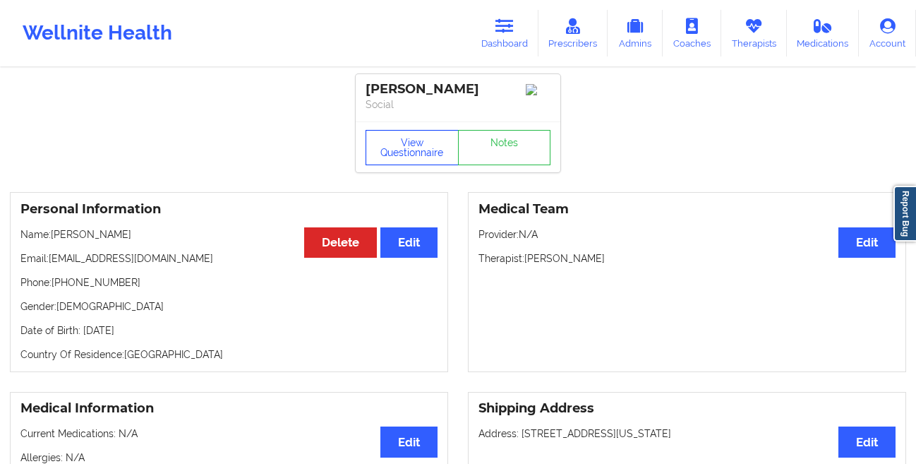
click at [401, 160] on button "View Questionnaire" at bounding box center [412, 147] width 93 height 35
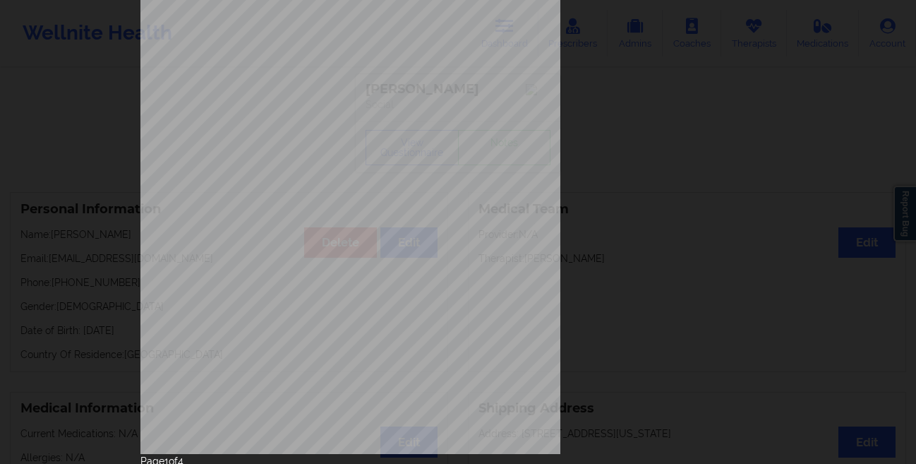
scroll to position [210, 0]
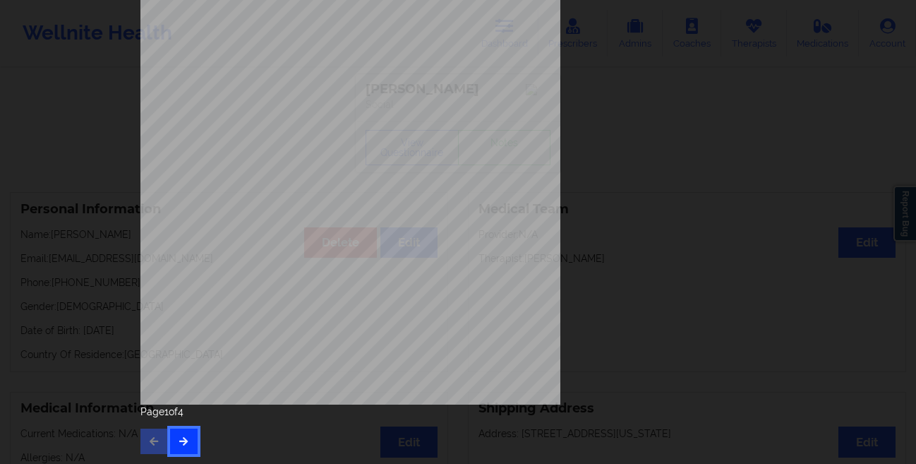
click at [170, 442] on button "button" at bounding box center [184, 440] width 28 height 25
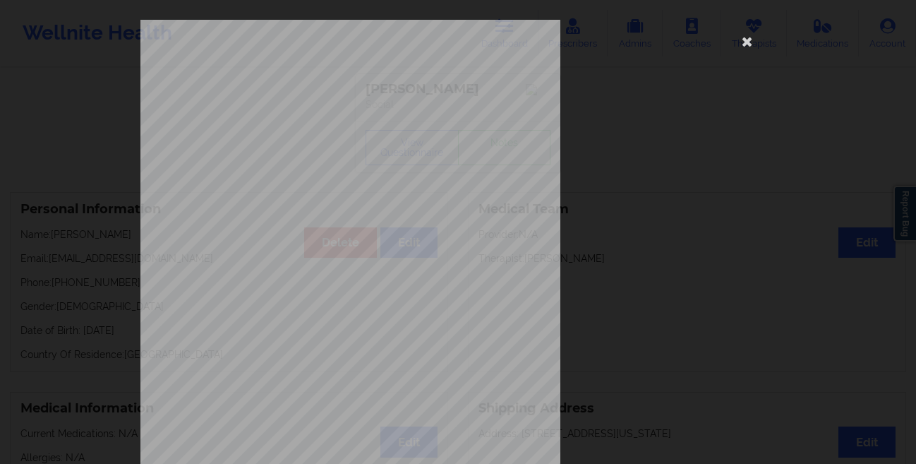
click at [101, 282] on div "commercial Insurance Member ID for patient SZY344W19579 Insurance company name …" at bounding box center [458, 232] width 916 height 464
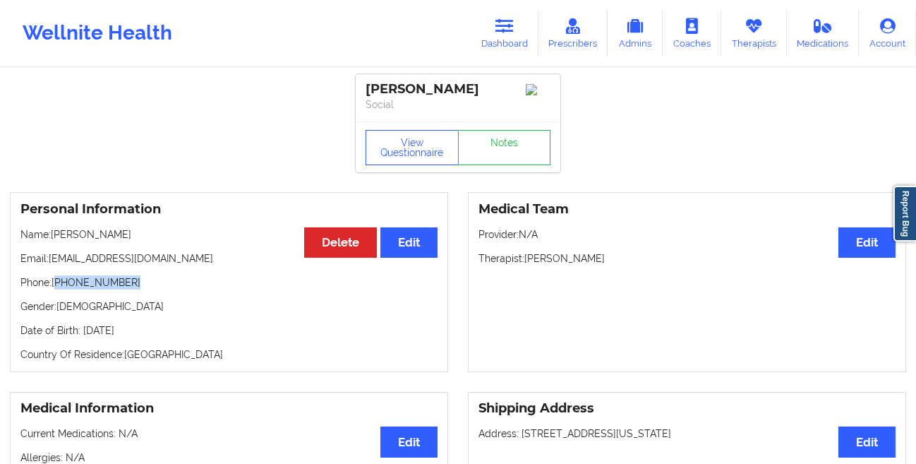
drag, startPoint x: 140, startPoint y: 287, endPoint x: 56, endPoint y: 292, distance: 83.5
click at [56, 289] on p "Phone: [PHONE_NUMBER]" at bounding box center [228, 282] width 417 height 14
copy p "[PHONE_NUMBER]"
click at [511, 32] on icon at bounding box center [505, 26] width 18 height 16
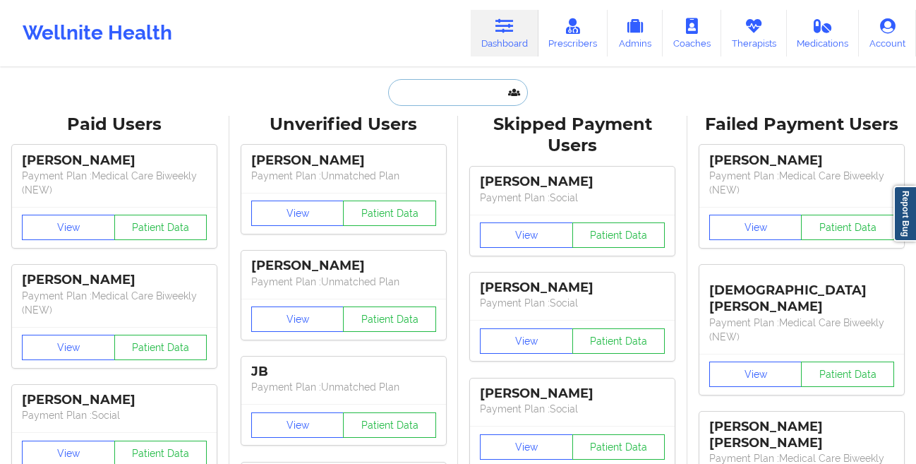
click at [430, 85] on input "text" at bounding box center [458, 92] width 140 height 27
paste input "[PERSON_NAME]"
type input "[PERSON_NAME]"
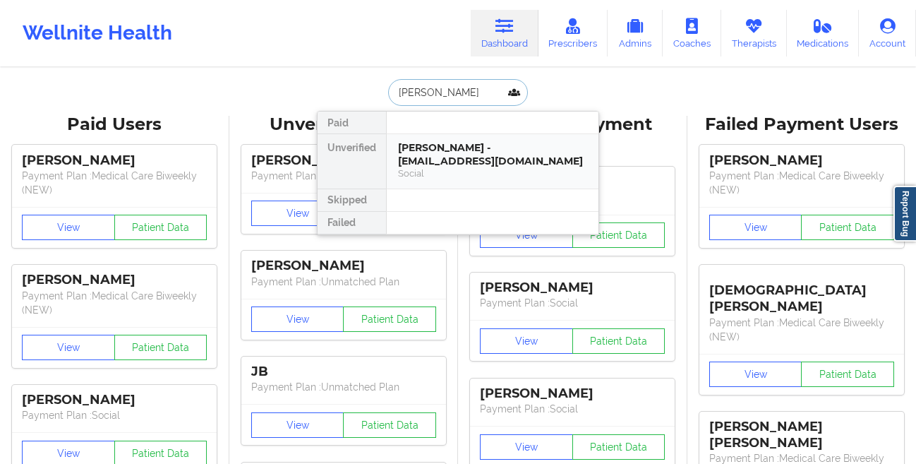
click at [421, 160] on div "[PERSON_NAME] - [EMAIL_ADDRESS][DOMAIN_NAME]" at bounding box center [492, 154] width 189 height 26
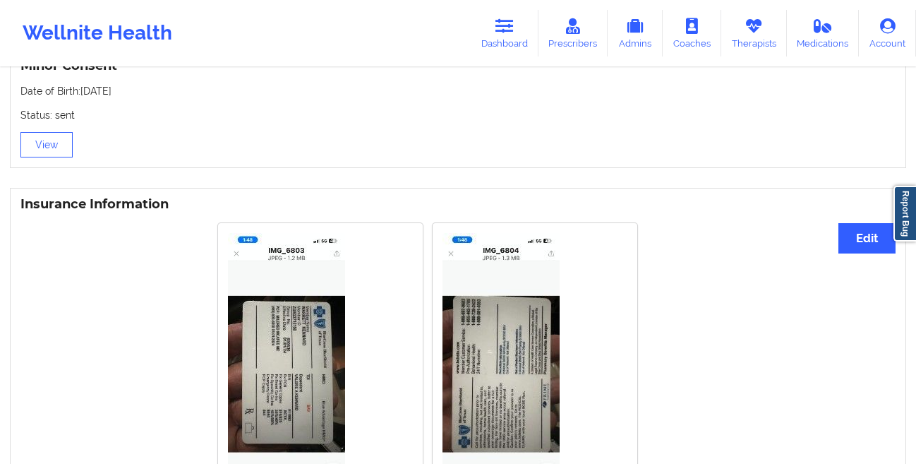
scroll to position [932, 0]
click at [503, 47] on link "Dashboard" at bounding box center [505, 33] width 68 height 47
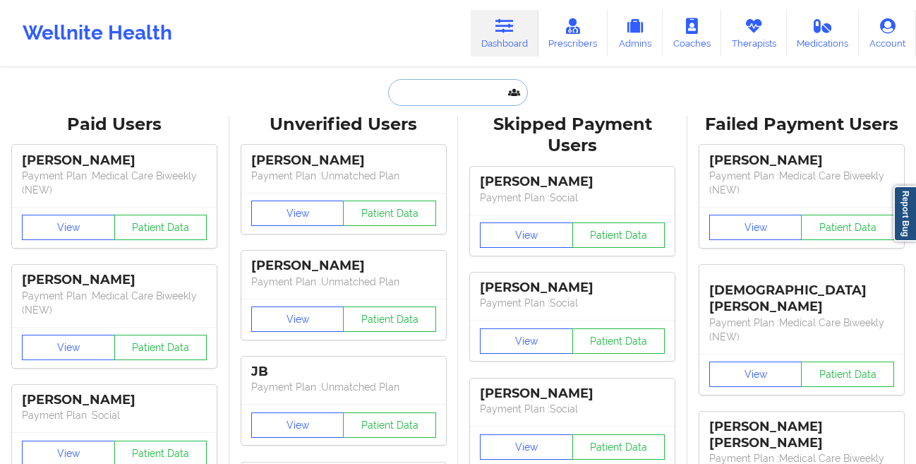
click at [423, 100] on input "text" at bounding box center [458, 92] width 140 height 27
paste input "[PERSON_NAME]"
type input "[PERSON_NAME]"
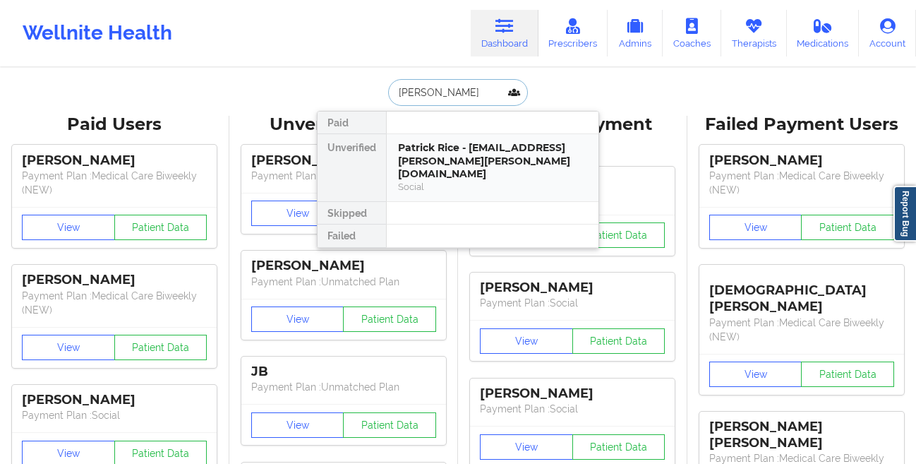
click at [440, 155] on div "Patrick Rice - [EMAIL_ADDRESS][PERSON_NAME][PERSON_NAME][DOMAIN_NAME]" at bounding box center [492, 161] width 189 height 40
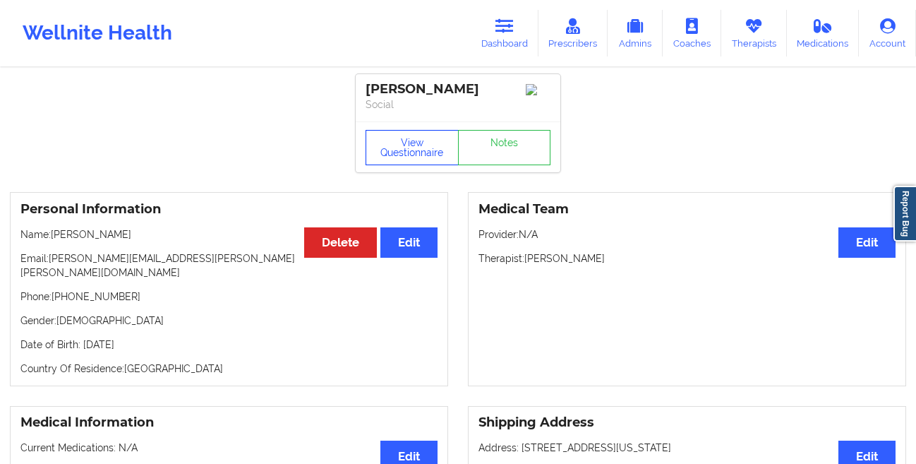
click at [407, 149] on button "View Questionnaire" at bounding box center [412, 147] width 93 height 35
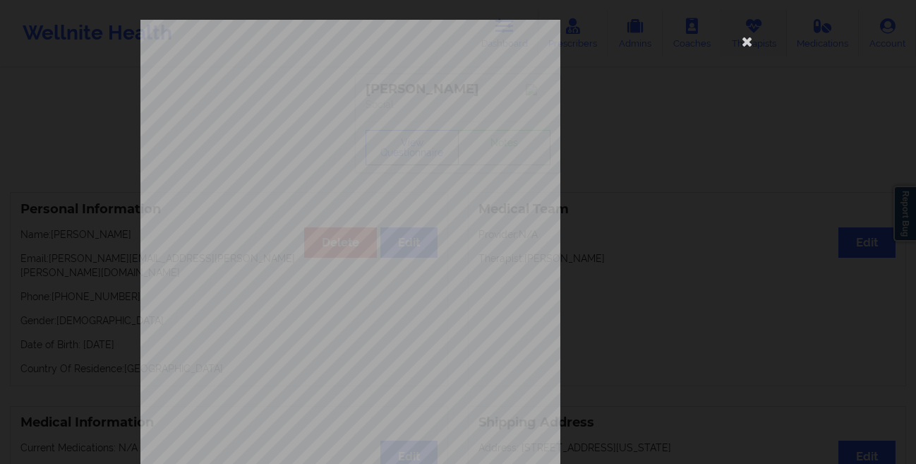
click at [750, 42] on icon at bounding box center [747, 41] width 23 height 23
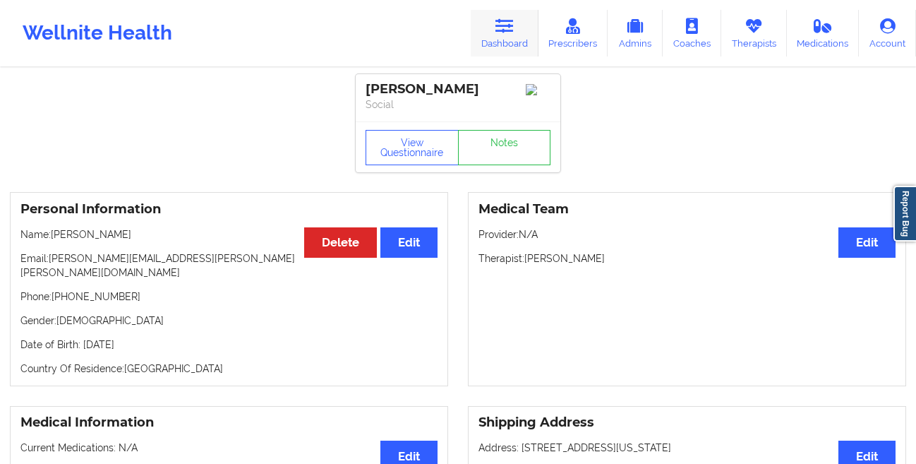
click at [513, 25] on icon at bounding box center [505, 26] width 18 height 16
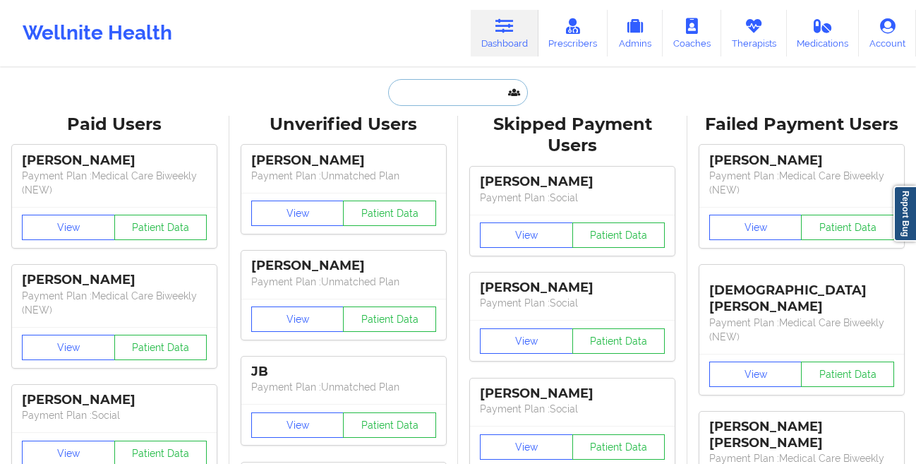
click at [429, 97] on input "text" at bounding box center [458, 92] width 140 height 27
paste input "[PERSON_NAME]"
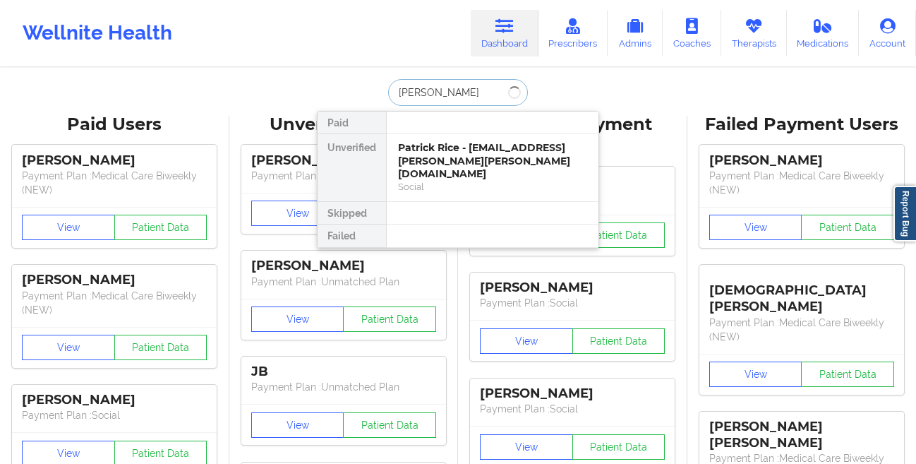
type input "[PERSON_NAME]"
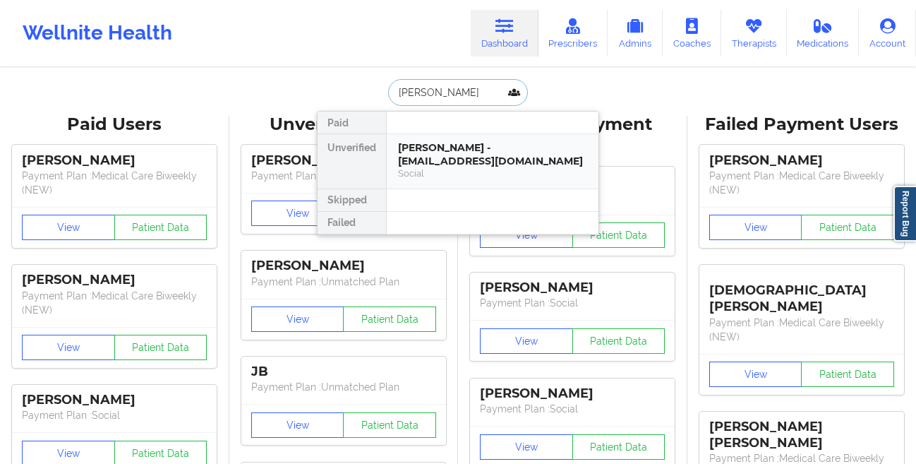
click at [455, 148] on div "[PERSON_NAME] - [EMAIL_ADDRESS][DOMAIN_NAME]" at bounding box center [492, 154] width 189 height 26
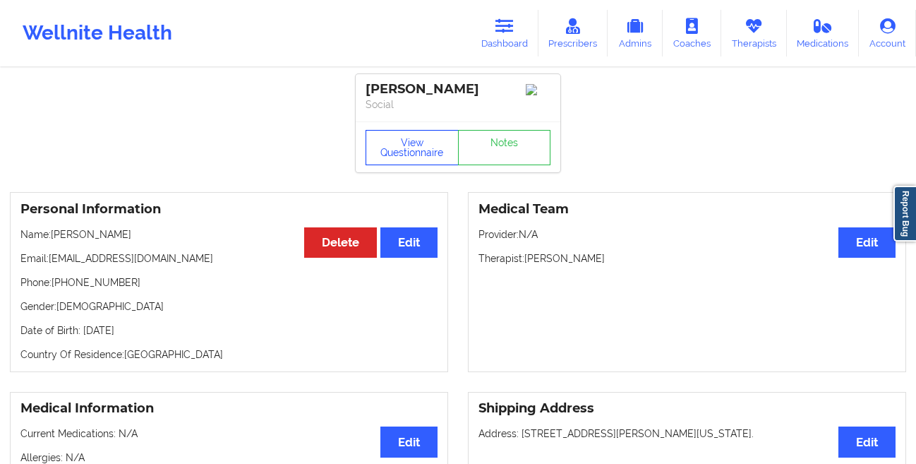
click at [388, 158] on button "View Questionnaire" at bounding box center [412, 147] width 93 height 35
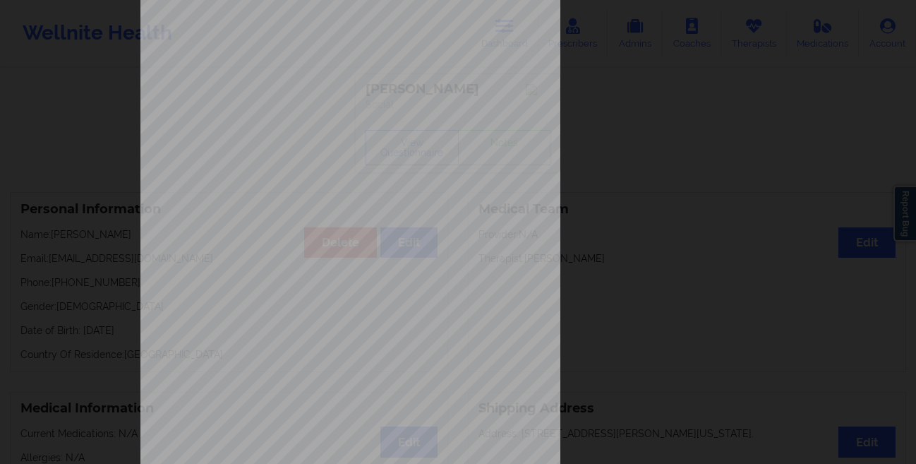
scroll to position [126, 0]
click at [581, 166] on div "[STREET_ADDRESS] What state do you live in ? [US_STATE] Full Name [PERSON_NAME]…" at bounding box center [457, 191] width 635 height 594
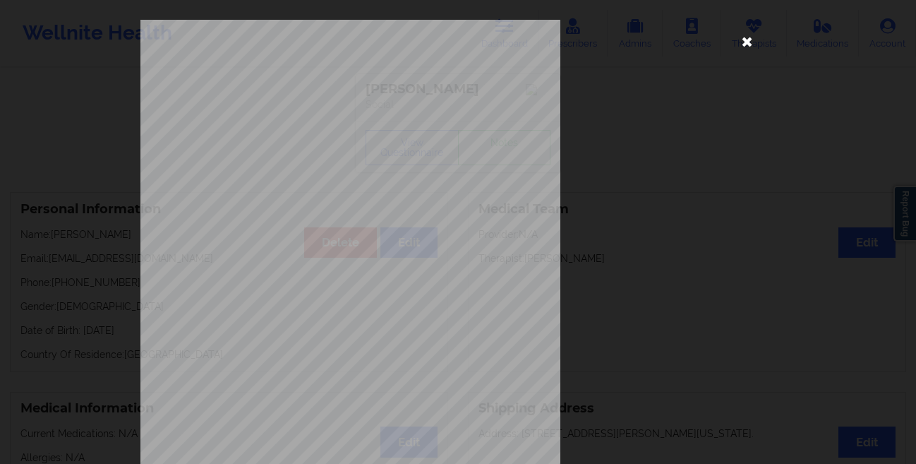
click at [737, 44] on icon at bounding box center [747, 41] width 23 height 23
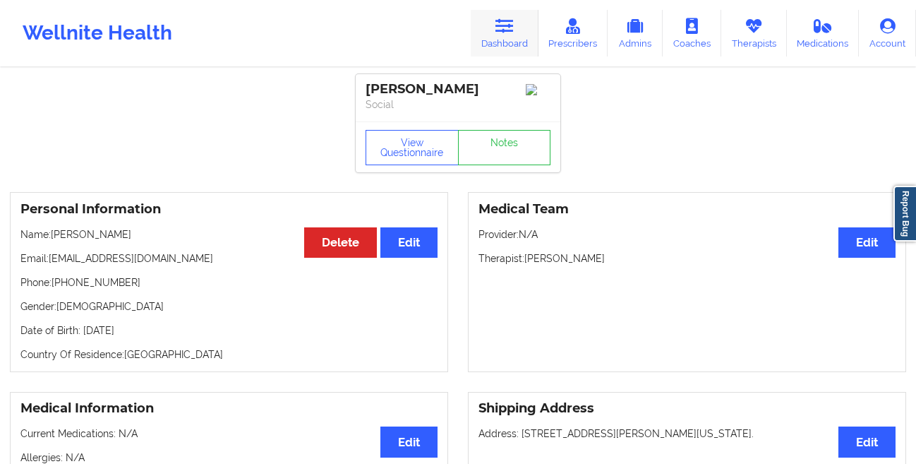
click at [532, 41] on link "Dashboard" at bounding box center [505, 33] width 68 height 47
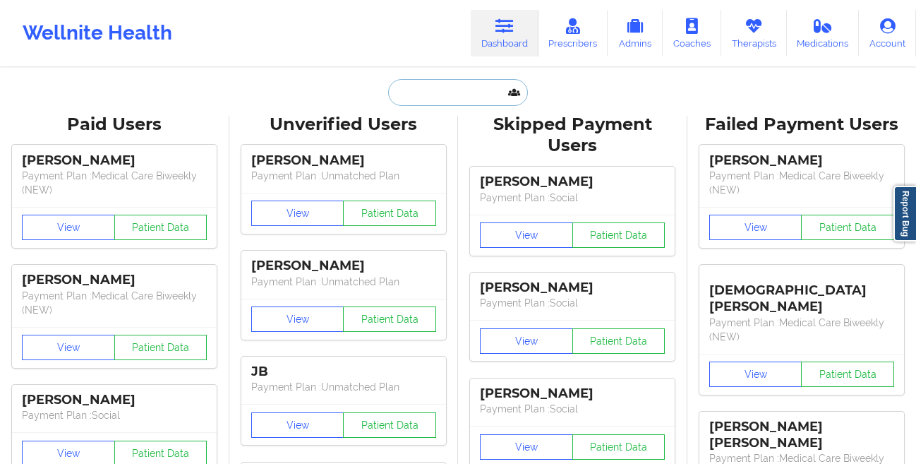
click at [433, 95] on input "text" at bounding box center [458, 92] width 140 height 27
paste input "[PERSON_NAME]"
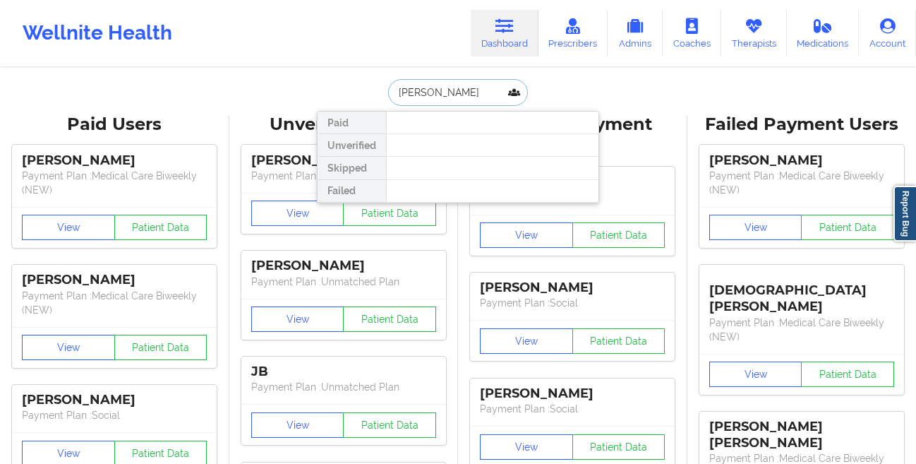
click at [433, 95] on input "[PERSON_NAME]" at bounding box center [458, 92] width 140 height 27
type input "[PERSON_NAME]"
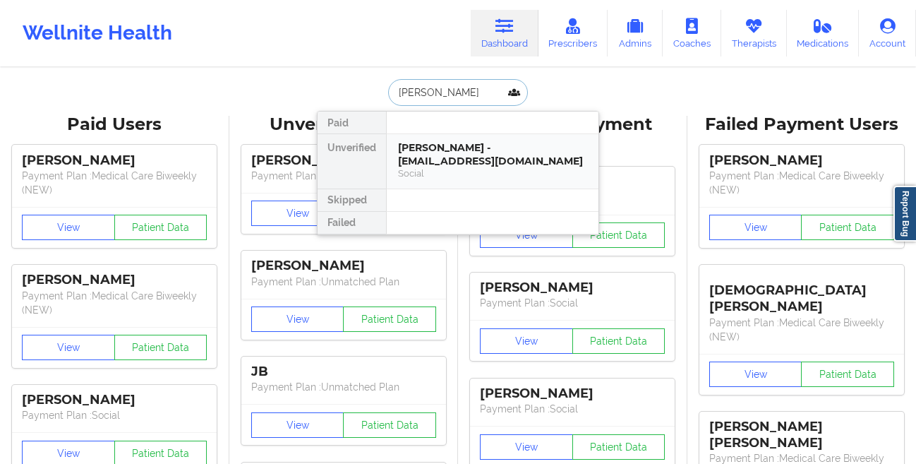
click at [407, 163] on div "[PERSON_NAME] - [EMAIL_ADDRESS][DOMAIN_NAME]" at bounding box center [492, 154] width 189 height 26
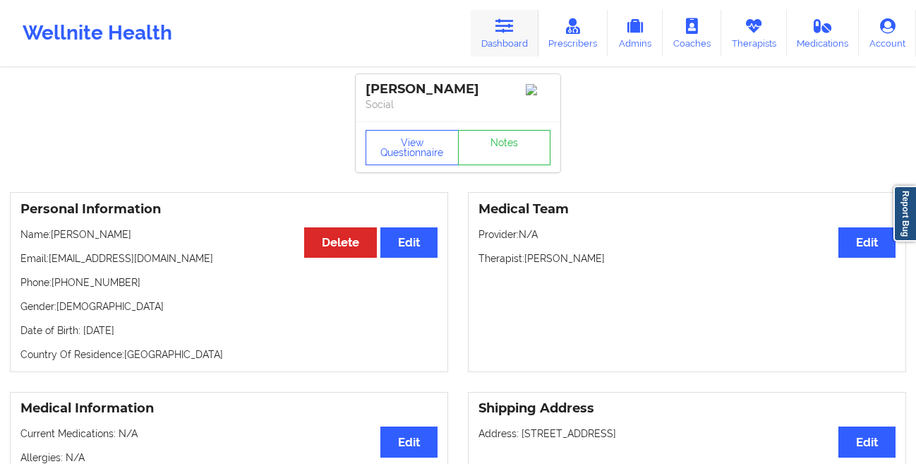
click at [495, 45] on link "Dashboard" at bounding box center [505, 33] width 68 height 47
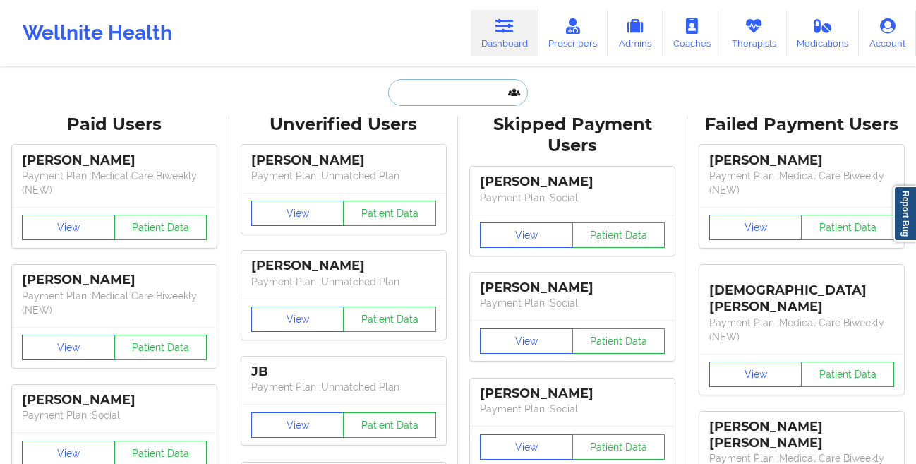
click at [467, 85] on input "text" at bounding box center [458, 92] width 140 height 27
paste input "[PERSON_NAME] [PERSON_NAME]"
type input "[PERSON_NAME] [PERSON_NAME]"
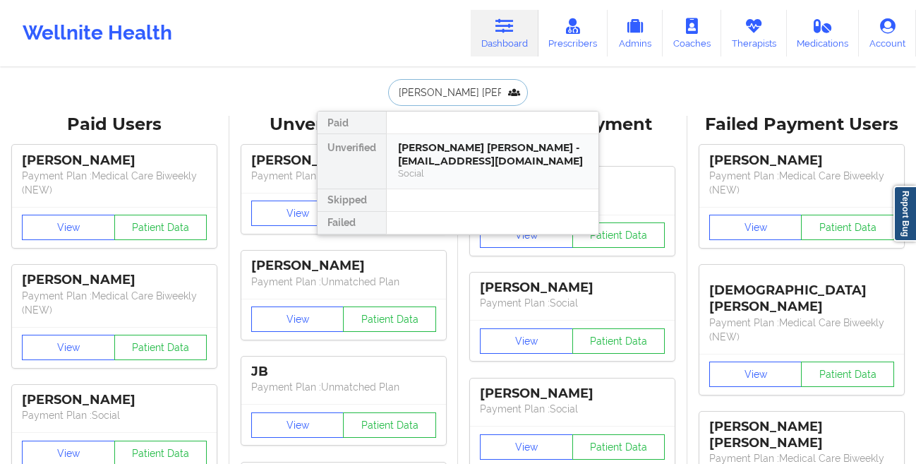
click at [439, 155] on div "[PERSON_NAME] [PERSON_NAME] - [EMAIL_ADDRESS][DOMAIN_NAME]" at bounding box center [492, 154] width 189 height 26
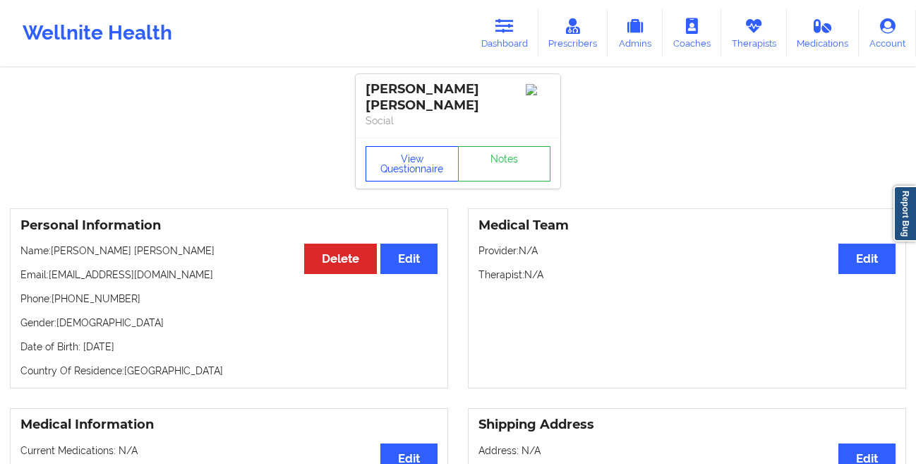
click at [375, 156] on button "View Questionnaire" at bounding box center [412, 163] width 93 height 35
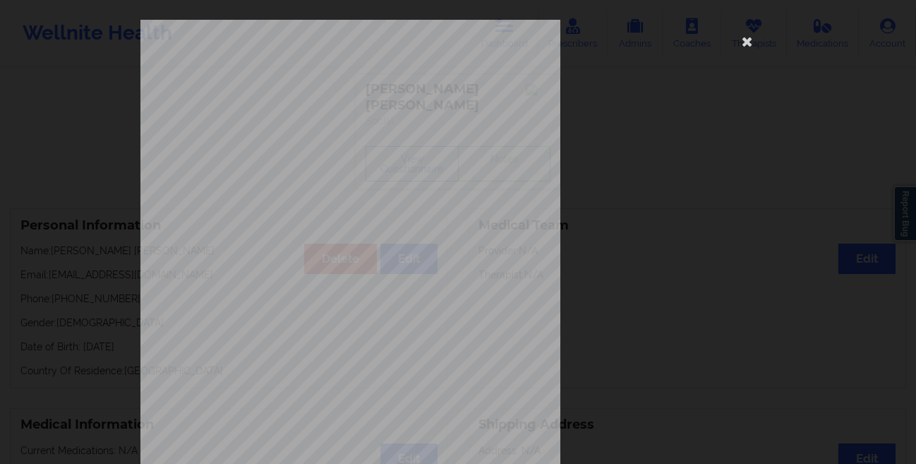
scroll to position [210, 0]
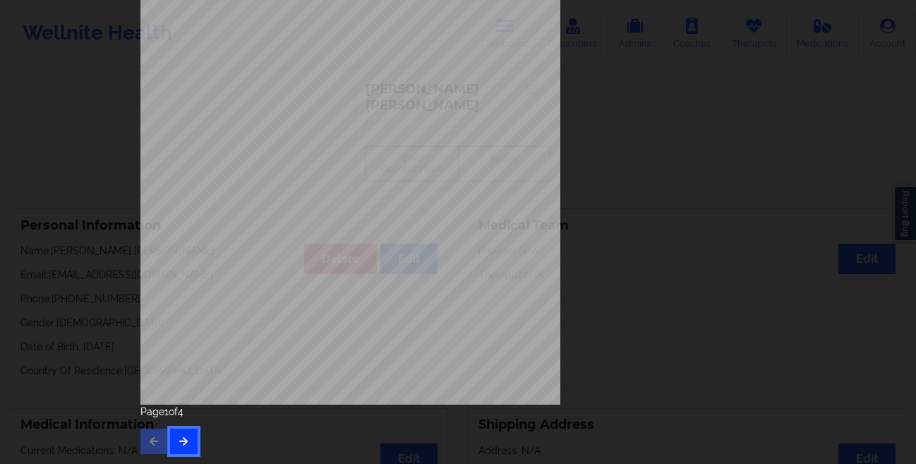
click at [180, 438] on icon "button" at bounding box center [184, 440] width 12 height 8
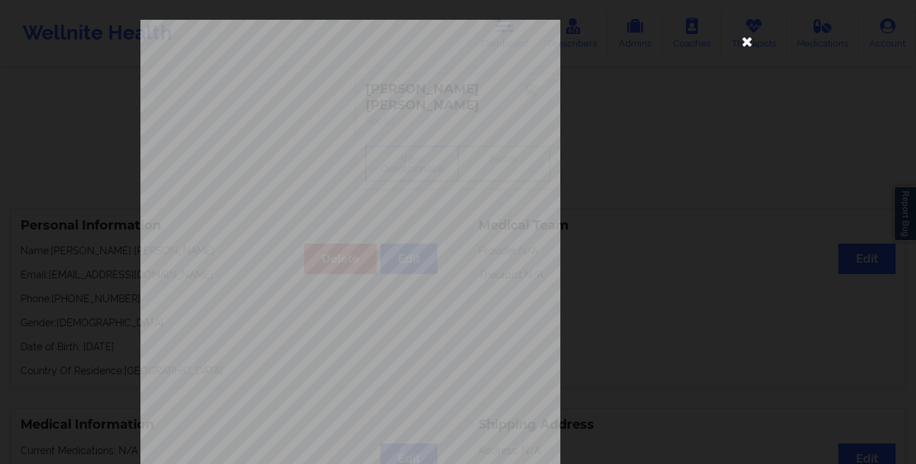
click at [740, 44] on icon at bounding box center [747, 41] width 23 height 23
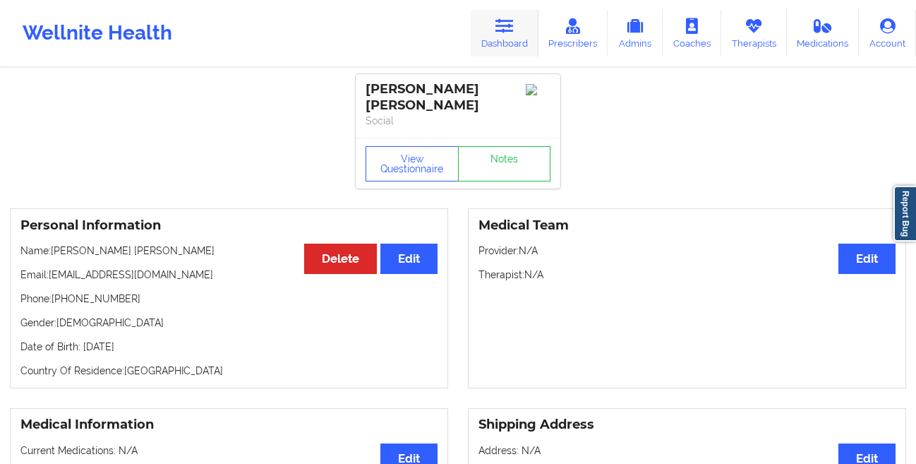
click at [500, 42] on link "Dashboard" at bounding box center [505, 33] width 68 height 47
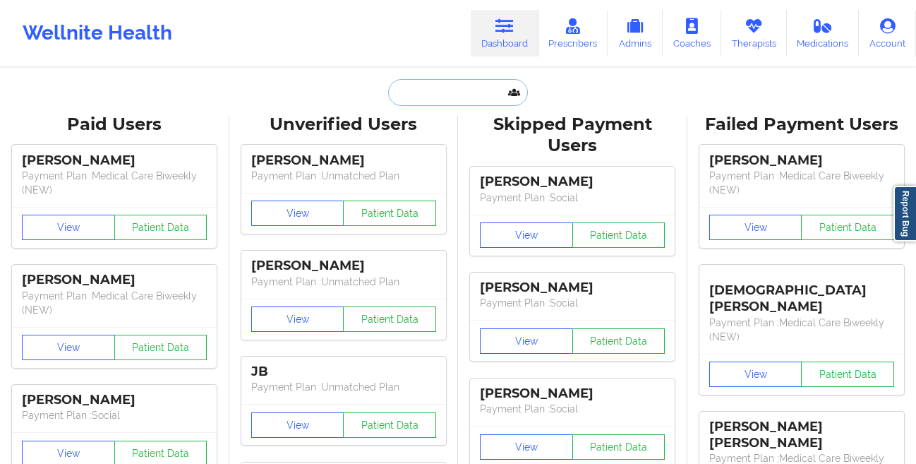
click at [421, 81] on input "text" at bounding box center [458, 92] width 140 height 27
paste input "[PERSON_NAME]"
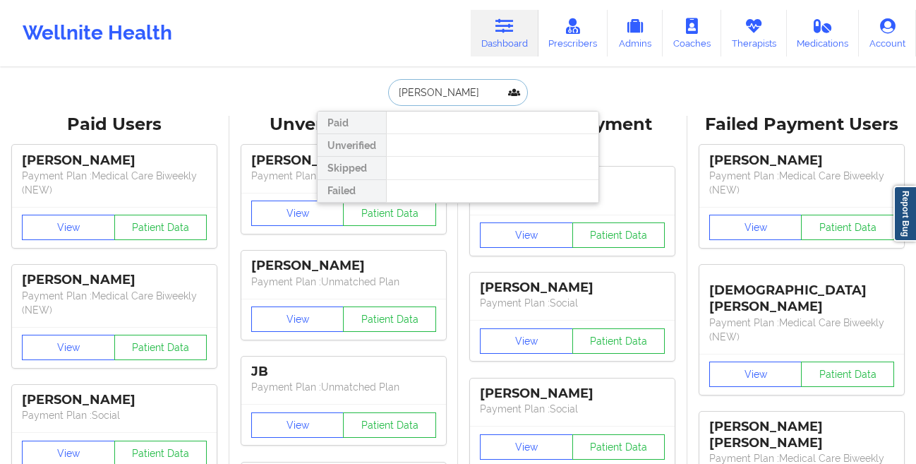
paste input "[PERSON_NAME]"
type input "[PERSON_NAME]"
click at [477, 88] on input "[PERSON_NAME]" at bounding box center [458, 92] width 140 height 27
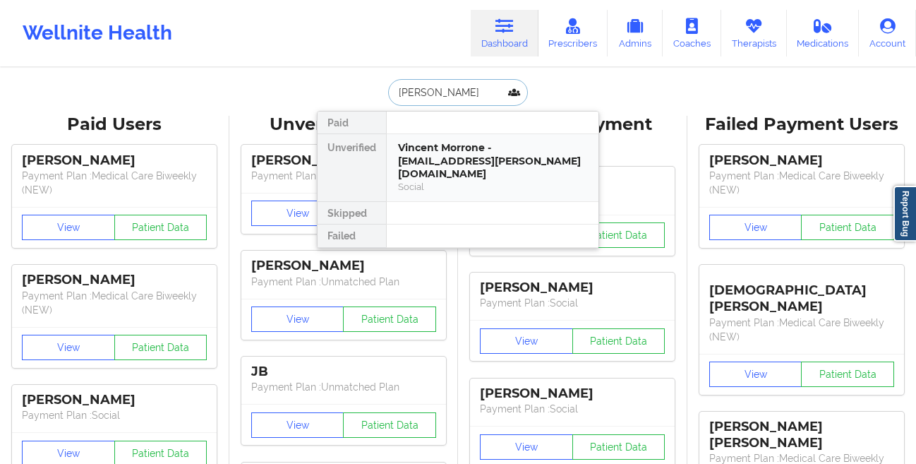
click at [499, 181] on div "Social" at bounding box center [492, 187] width 189 height 12
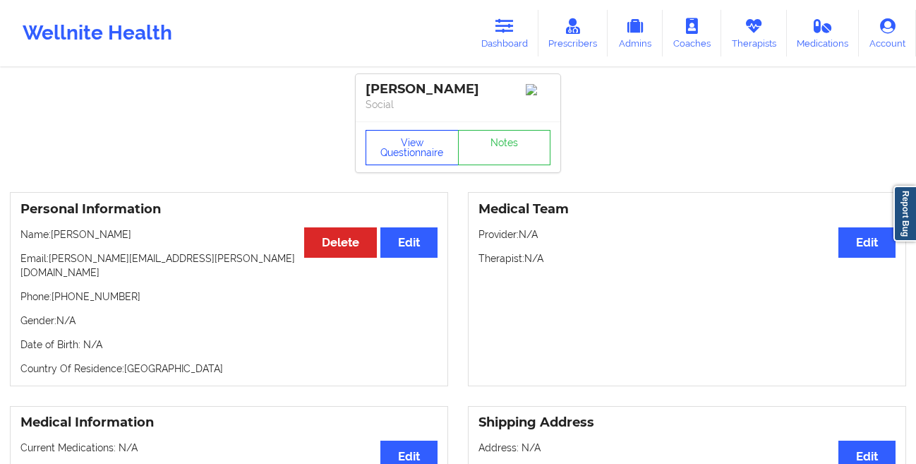
click at [386, 140] on button "View Questionnaire" at bounding box center [412, 147] width 93 height 35
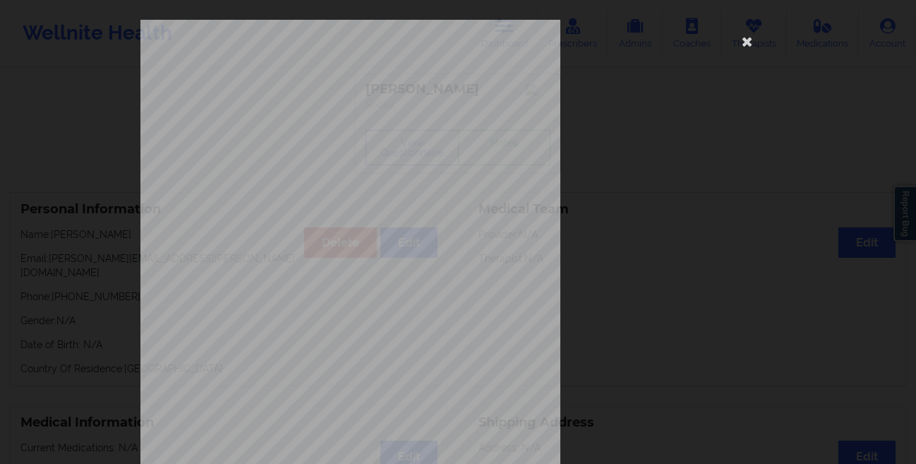
scroll to position [210, 0]
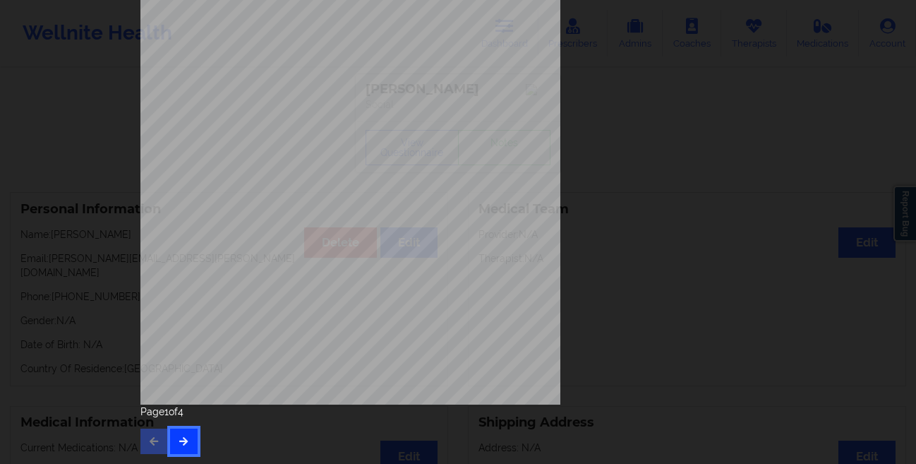
click at [178, 441] on icon "button" at bounding box center [184, 440] width 12 height 8
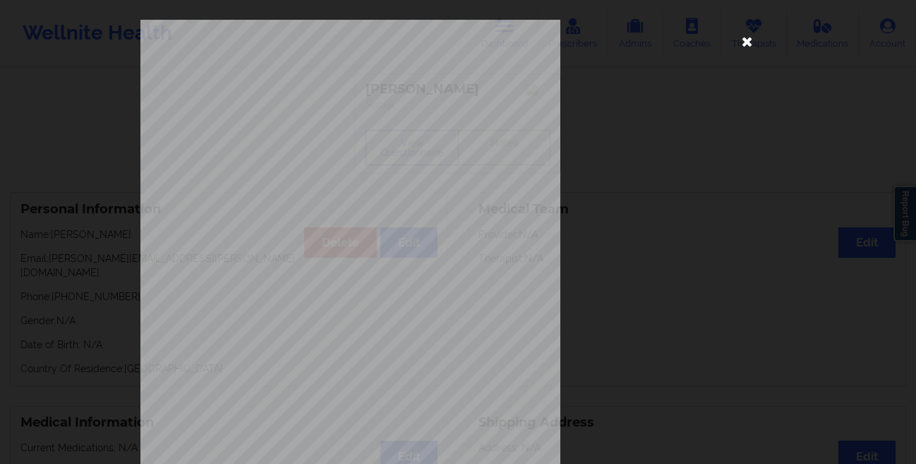
click at [739, 40] on icon at bounding box center [747, 41] width 23 height 23
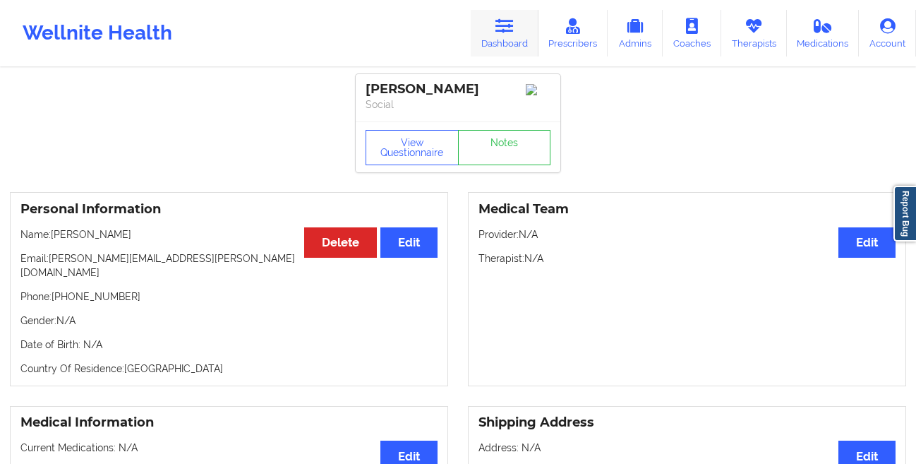
click at [508, 44] on link "Dashboard" at bounding box center [505, 33] width 68 height 47
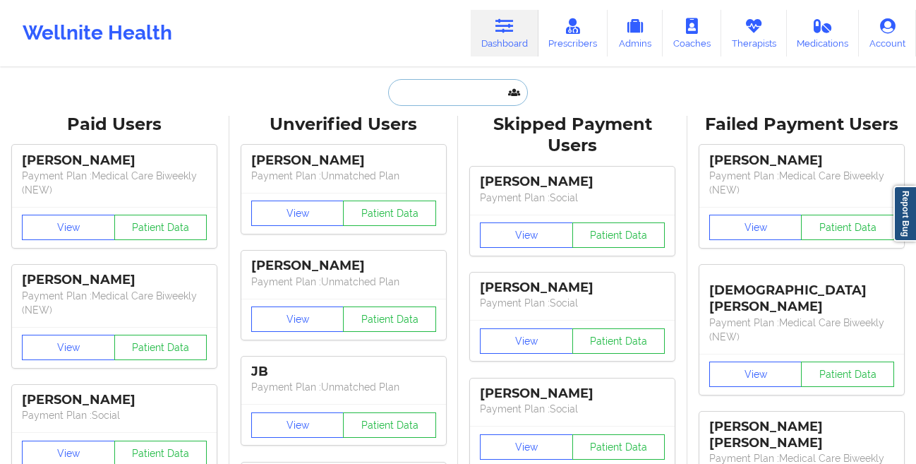
click at [399, 94] on input "text" at bounding box center [458, 92] width 140 height 27
paste input "[PERSON_NAME]"
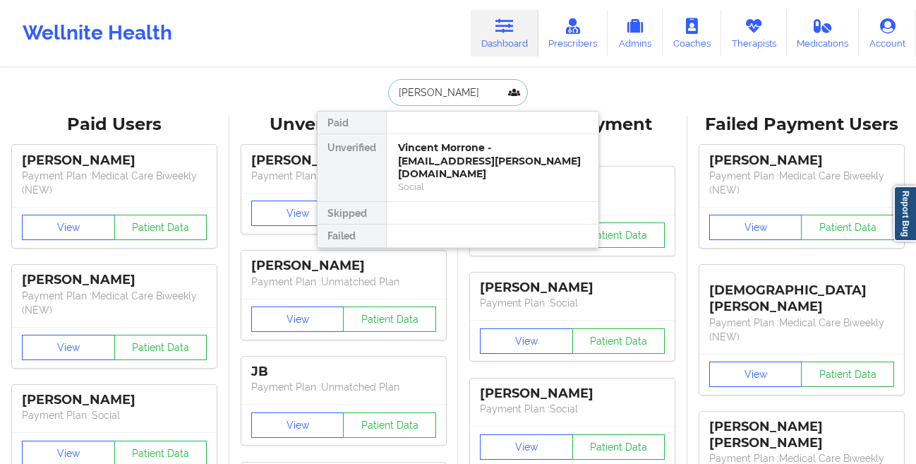
type input "[PERSON_NAME]"
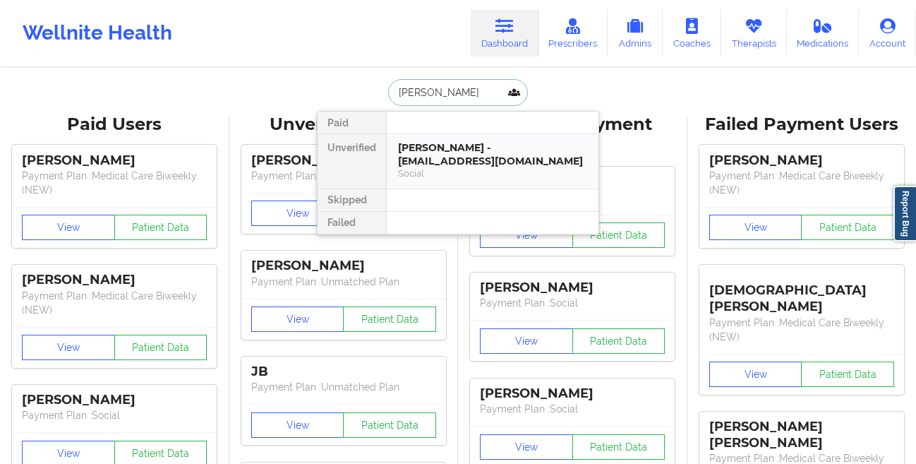
click at [419, 148] on div "[PERSON_NAME] - [EMAIL_ADDRESS][DOMAIN_NAME]" at bounding box center [492, 154] width 189 height 26
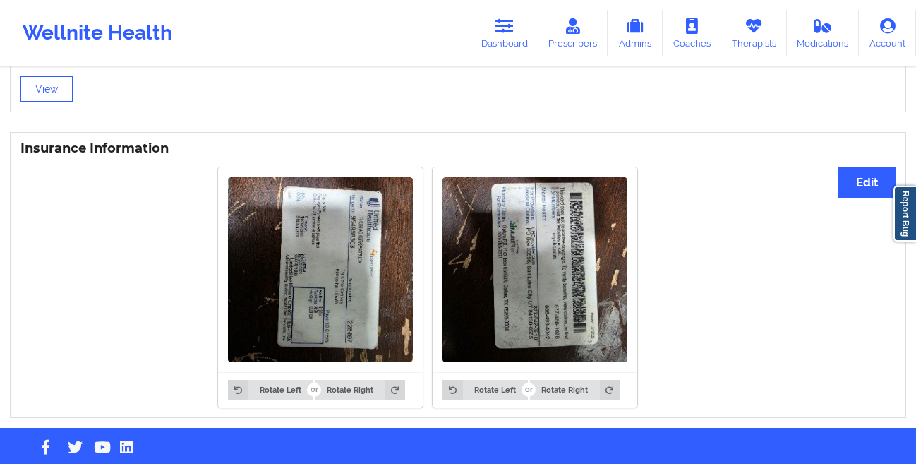
scroll to position [1014, 0]
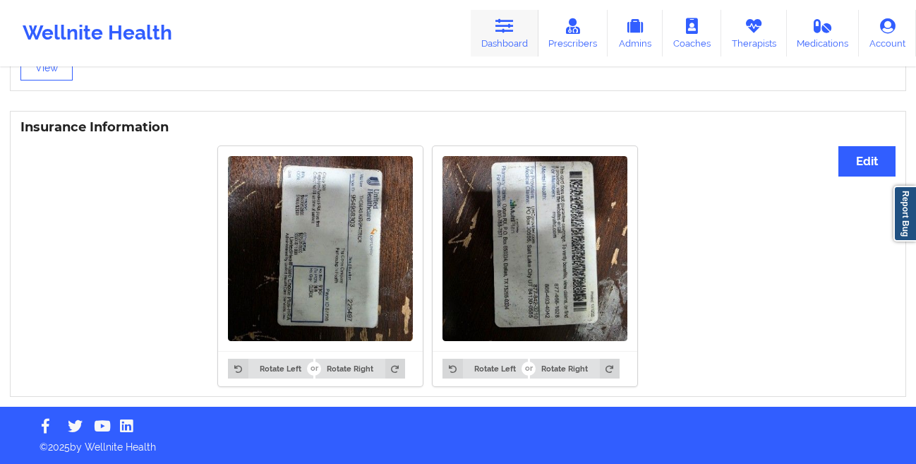
click at [522, 30] on link "Dashboard" at bounding box center [505, 33] width 68 height 47
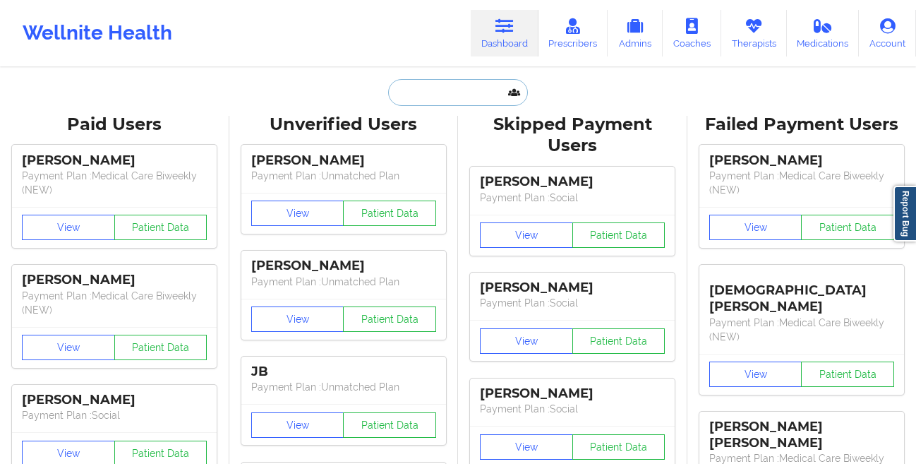
click at [416, 88] on input "text" at bounding box center [458, 92] width 140 height 27
paste input "[PERSON_NAME]"
type input "[PERSON_NAME]"
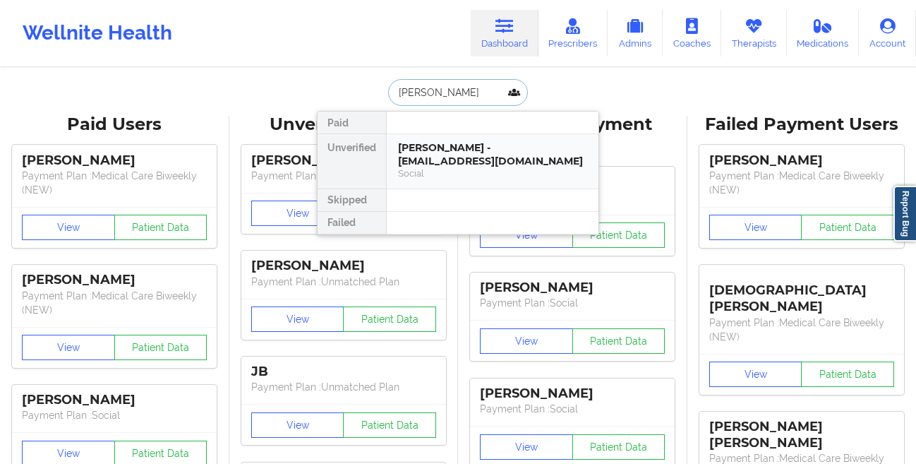
click at [443, 160] on div "[PERSON_NAME] - [EMAIL_ADDRESS][DOMAIN_NAME]" at bounding box center [492, 154] width 189 height 26
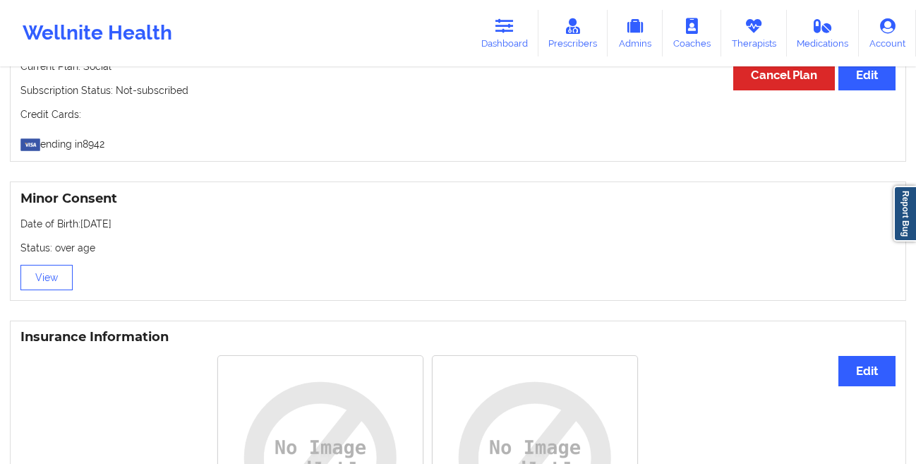
scroll to position [792, 0]
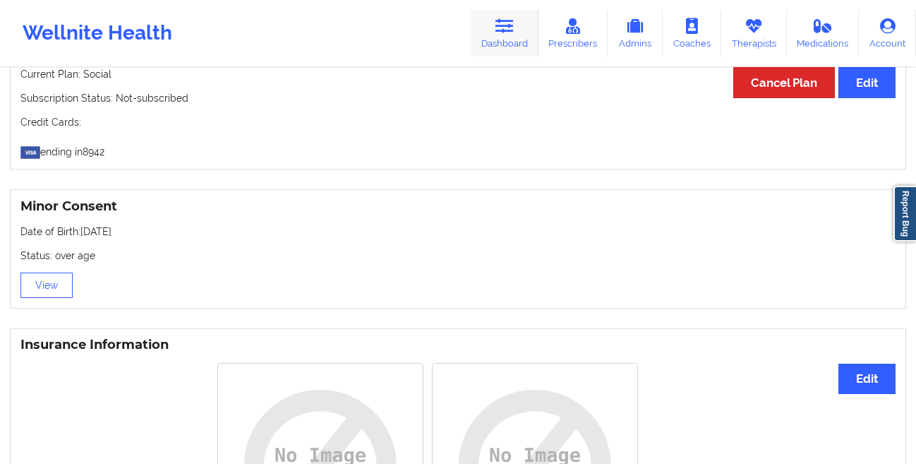
click at [513, 33] on icon at bounding box center [505, 26] width 18 height 16
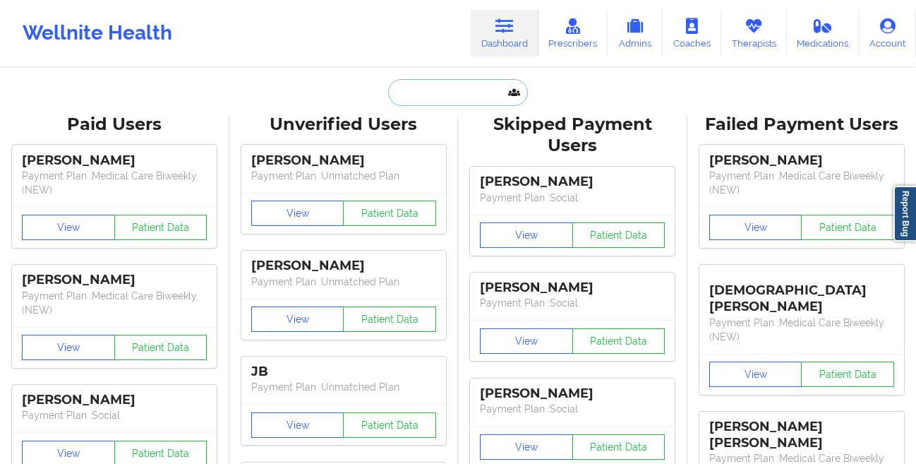
click at [429, 93] on input "text" at bounding box center [458, 92] width 140 height 27
paste input "[PERSON_NAME] [PERSON_NAME]"
type input "[PERSON_NAME] [PERSON_NAME]"
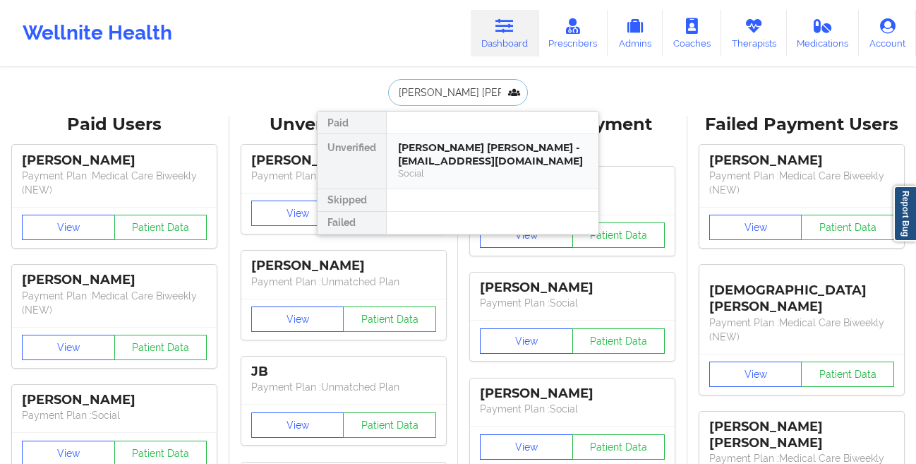
click at [414, 164] on div "[PERSON_NAME] [PERSON_NAME] - [EMAIL_ADDRESS][DOMAIN_NAME]" at bounding box center [492, 154] width 189 height 26
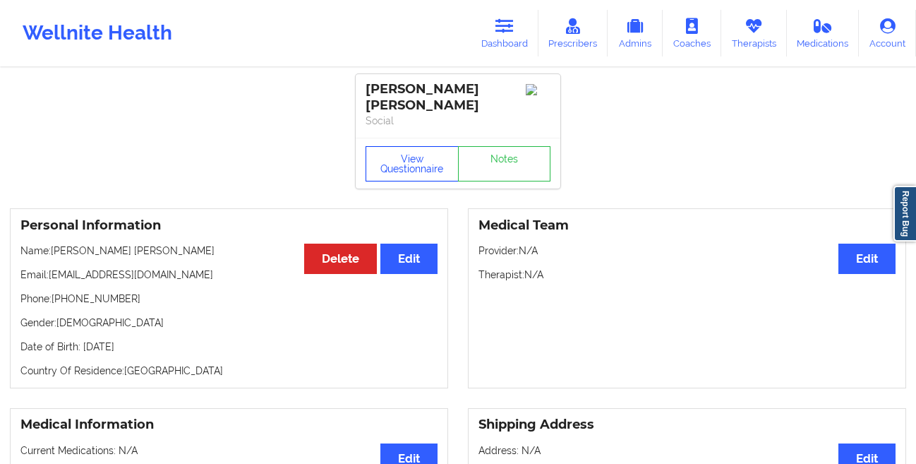
click at [390, 152] on button "View Questionnaire" at bounding box center [412, 163] width 93 height 35
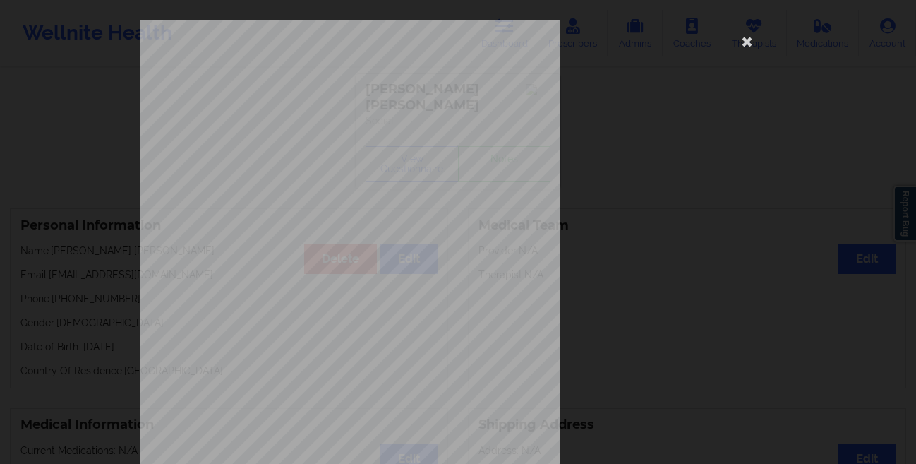
scroll to position [210, 0]
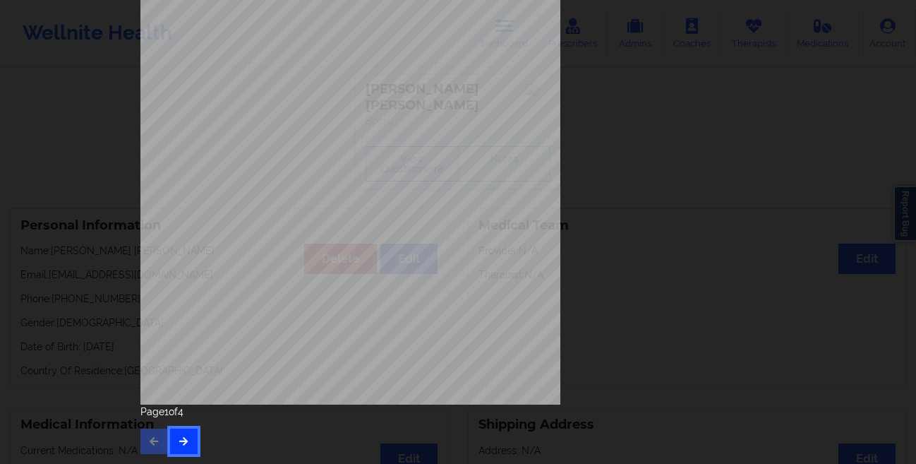
click at [179, 448] on button "button" at bounding box center [184, 440] width 28 height 25
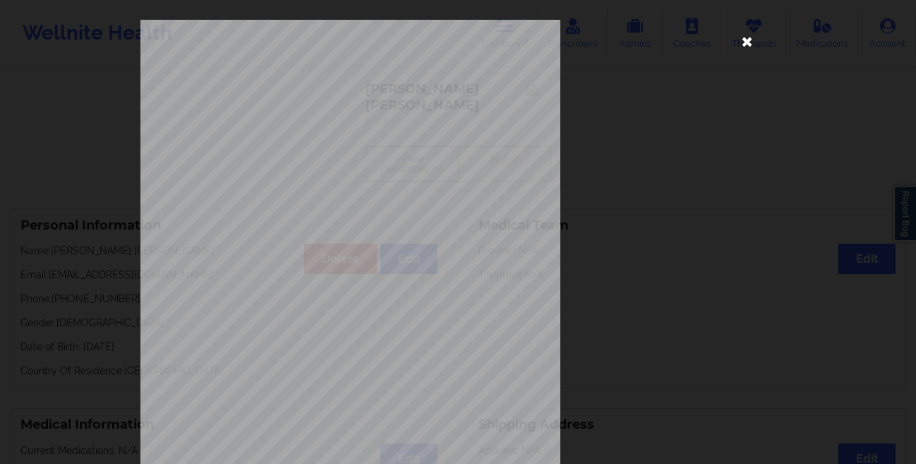
click at [738, 43] on icon at bounding box center [747, 41] width 23 height 23
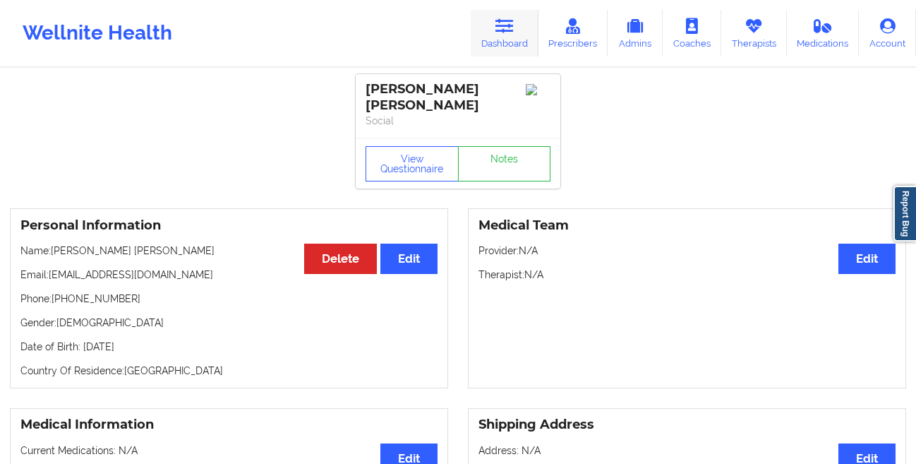
click at [512, 28] on icon at bounding box center [505, 26] width 18 height 16
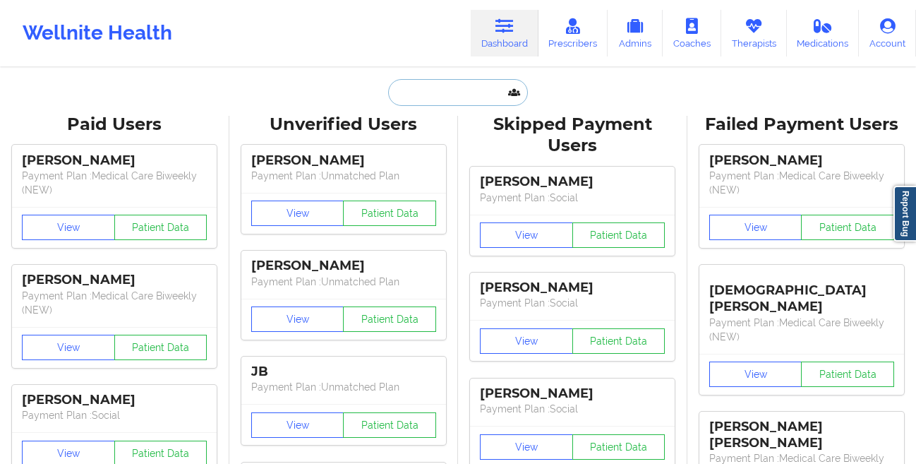
click at [436, 85] on input "text" at bounding box center [458, 92] width 140 height 27
paste input "[PERSON_NAME]"
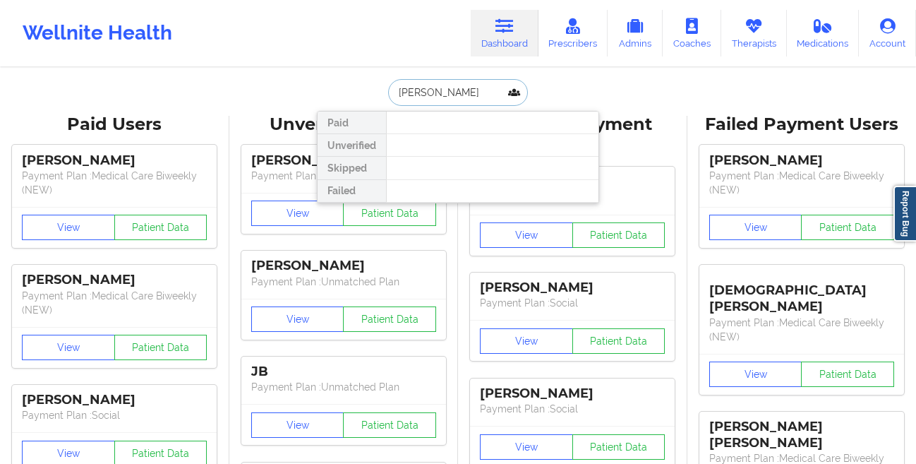
type input "[PERSON_NAME]"
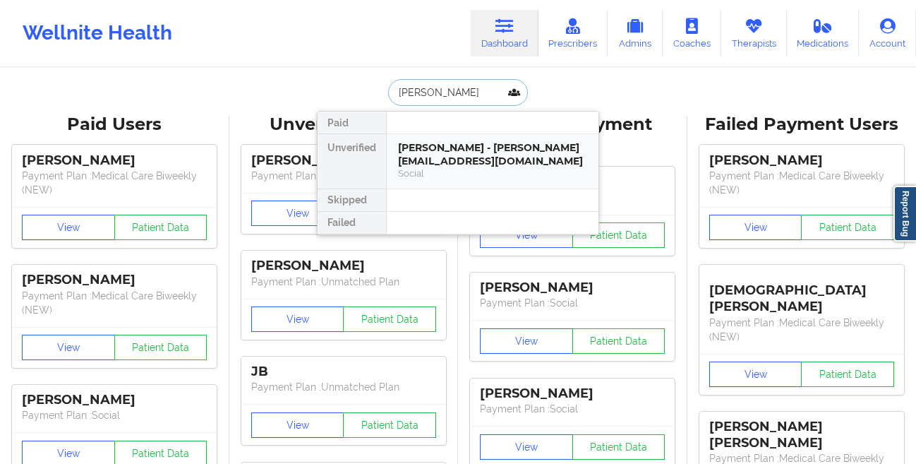
click at [427, 160] on div "[PERSON_NAME] - [PERSON_NAME][EMAIL_ADDRESS][DOMAIN_NAME]" at bounding box center [492, 154] width 189 height 26
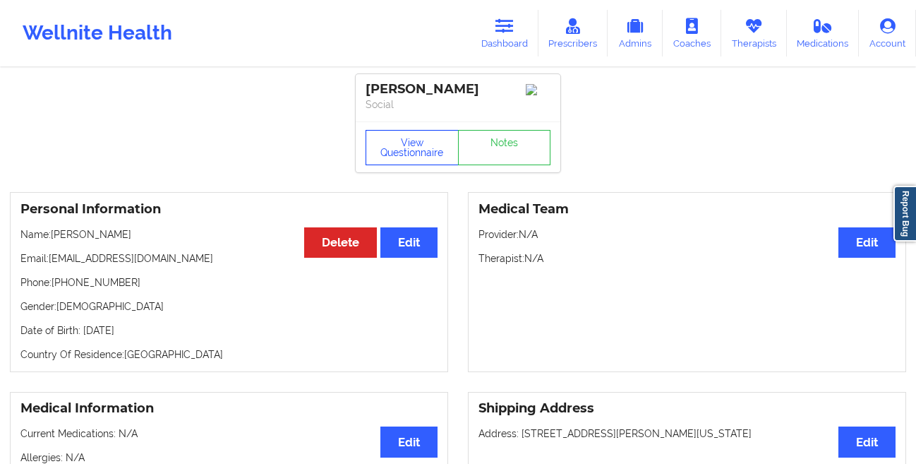
click at [392, 146] on button "View Questionnaire" at bounding box center [412, 147] width 93 height 35
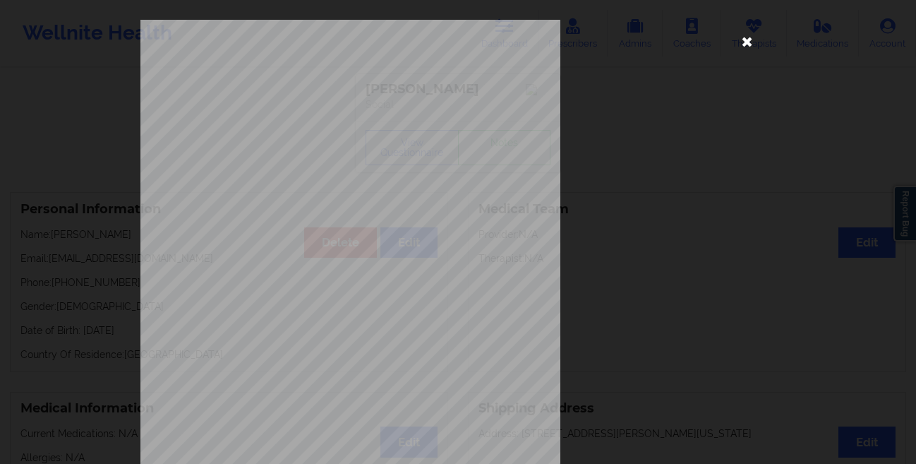
click at [748, 45] on icon at bounding box center [747, 41] width 23 height 23
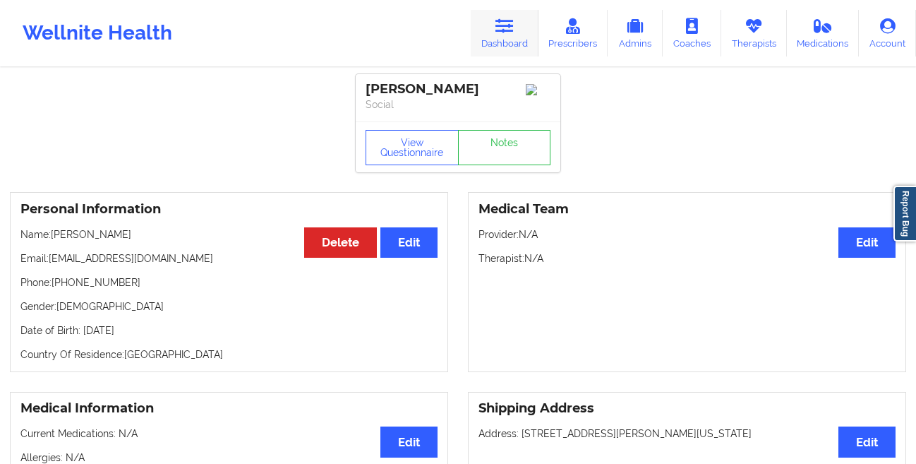
click at [499, 34] on link "Dashboard" at bounding box center [505, 33] width 68 height 47
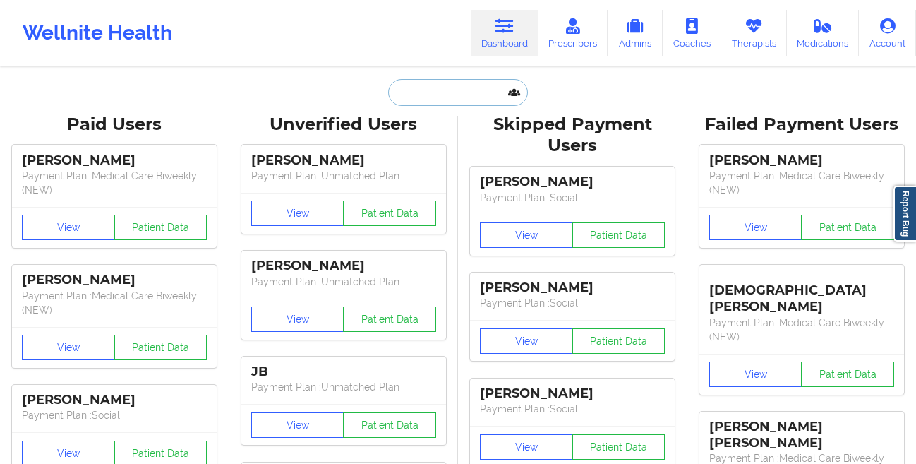
click at [405, 94] on input "text" at bounding box center [458, 92] width 140 height 27
paste input "[PERSON_NAME]"
type input "[PERSON_NAME]"
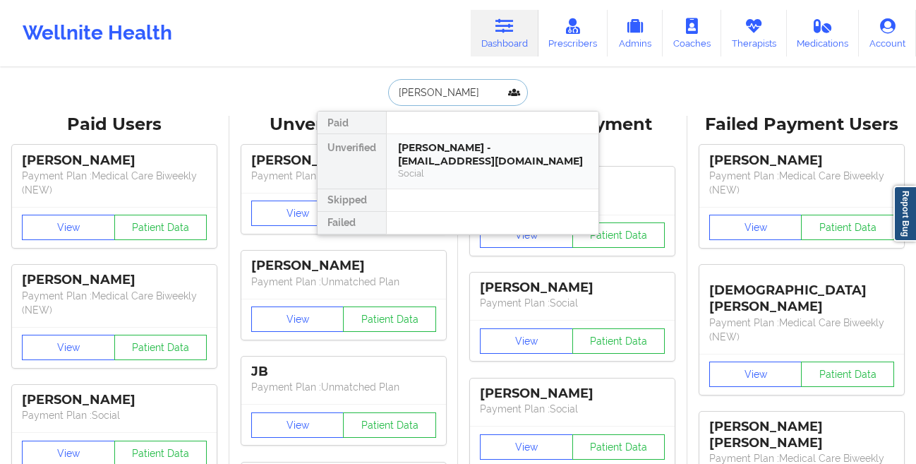
click at [416, 160] on div "[PERSON_NAME] - [EMAIL_ADDRESS][DOMAIN_NAME]" at bounding box center [492, 154] width 189 height 26
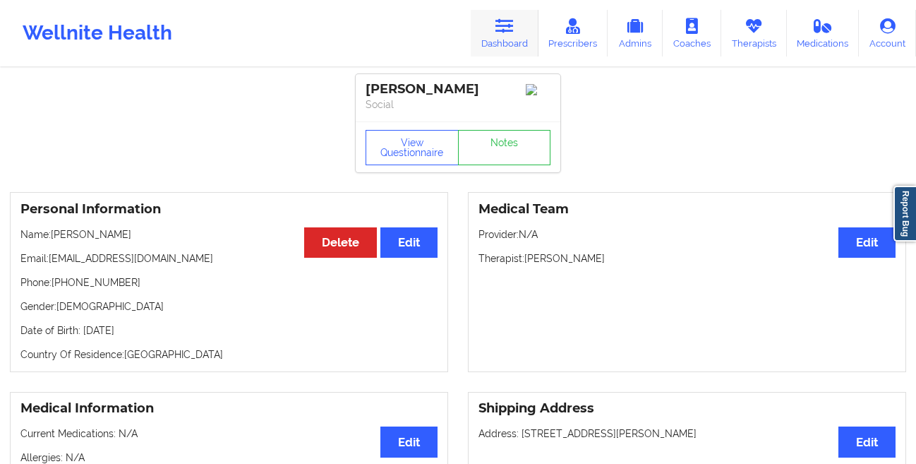
click at [496, 28] on link "Dashboard" at bounding box center [505, 33] width 68 height 47
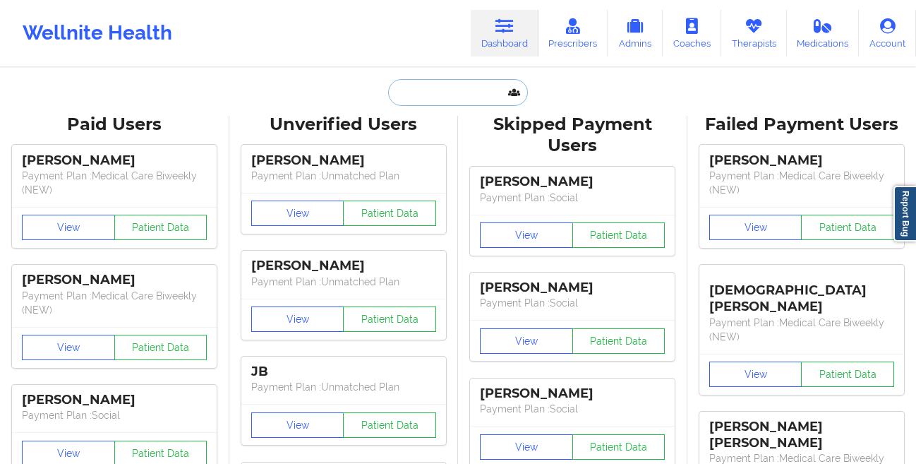
click at [435, 90] on input "text" at bounding box center [458, 92] width 140 height 27
paste input "[PERSON_NAME]"
type input "[PERSON_NAME]"
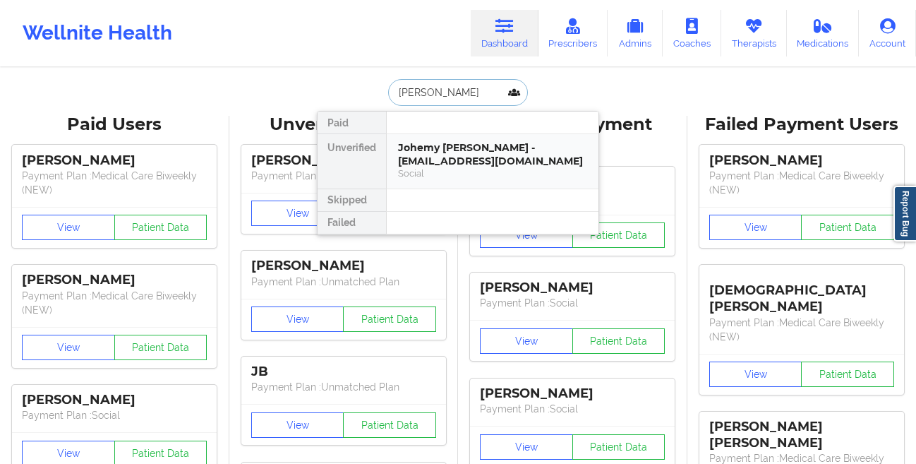
click at [405, 150] on div "Johemy [PERSON_NAME] - [EMAIL_ADDRESS][DOMAIN_NAME]" at bounding box center [492, 154] width 189 height 26
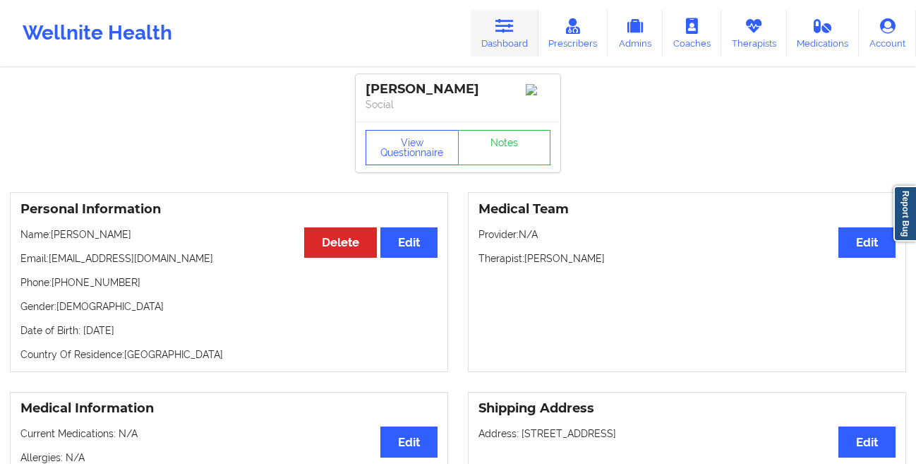
click at [505, 43] on link "Dashboard" at bounding box center [505, 33] width 68 height 47
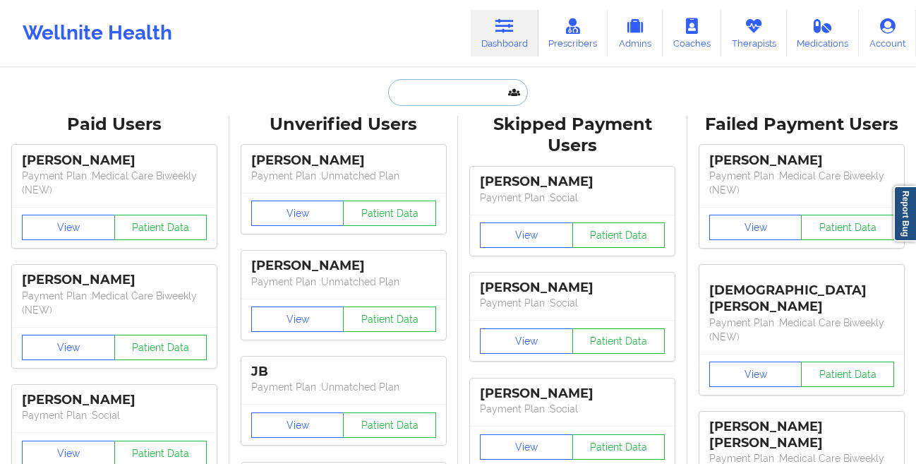
click at [459, 91] on input "text" at bounding box center [458, 92] width 140 height 27
paste input "[PERSON_NAME]"
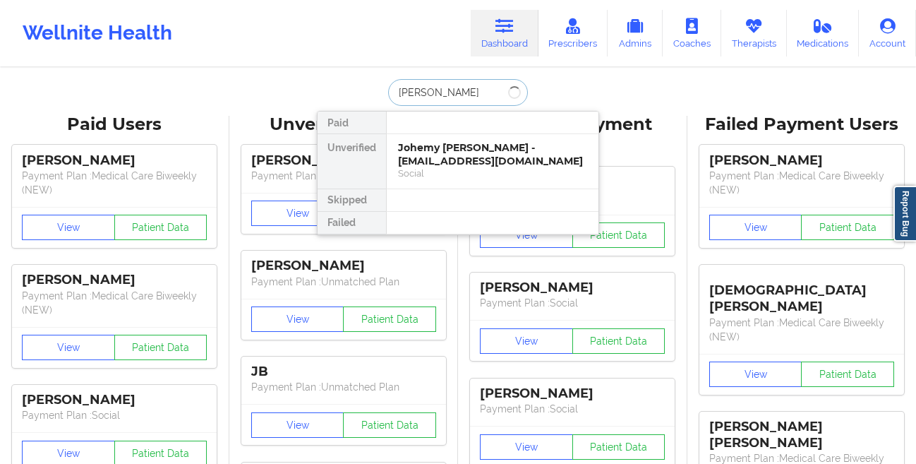
type input "[PERSON_NAME]"
click at [467, 148] on div "[PERSON_NAME] - [EMAIL_ADDRESS][DOMAIN_NAME]" at bounding box center [492, 154] width 189 height 26
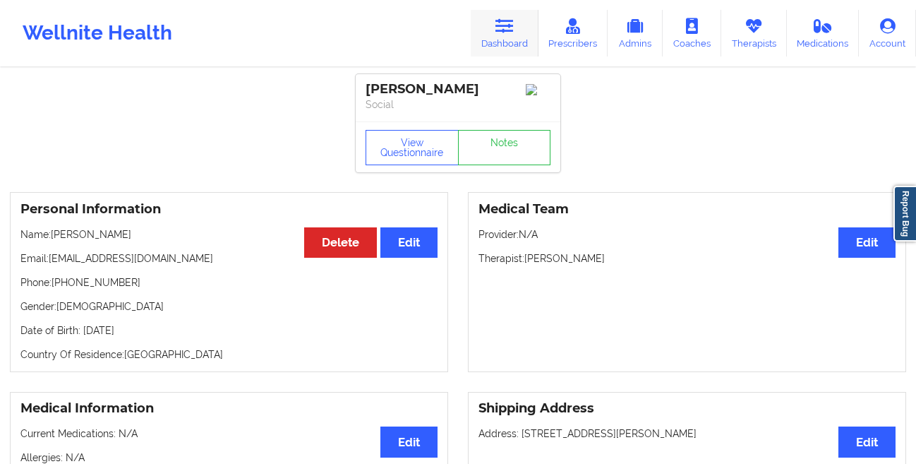
click at [513, 29] on icon at bounding box center [505, 26] width 18 height 16
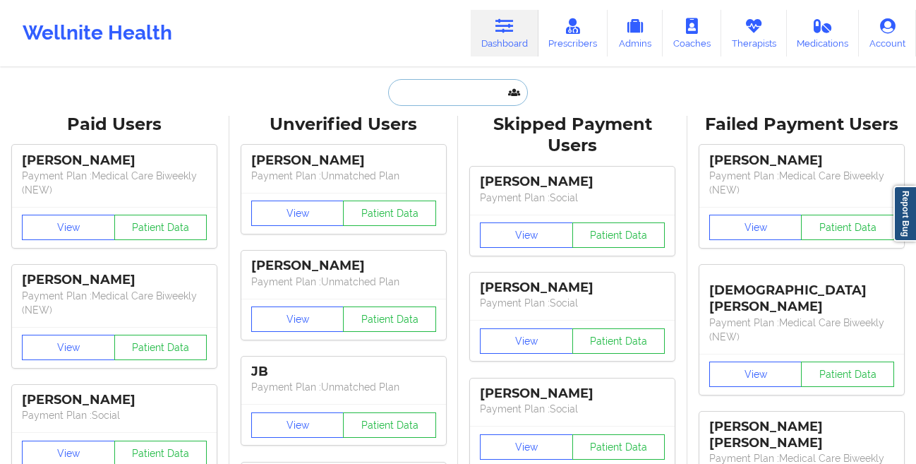
click at [416, 90] on input "text" at bounding box center [458, 92] width 140 height 27
paste input "[PERSON_NAME]"
type input "[PERSON_NAME]"
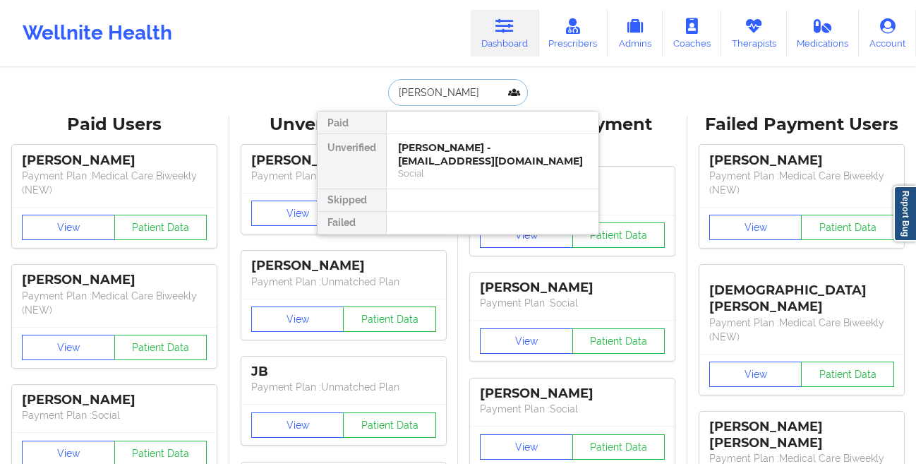
click at [416, 147] on div "[PERSON_NAME] - [EMAIL_ADDRESS][DOMAIN_NAME]" at bounding box center [492, 154] width 189 height 26
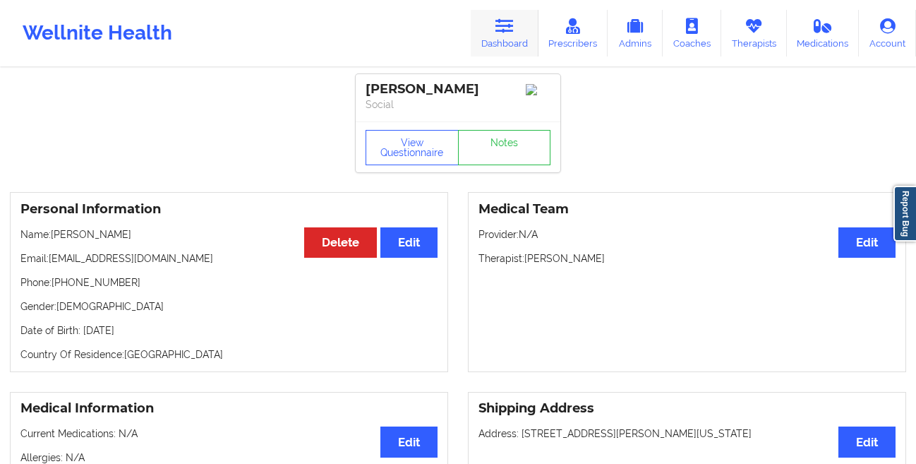
click at [498, 33] on icon at bounding box center [505, 26] width 18 height 16
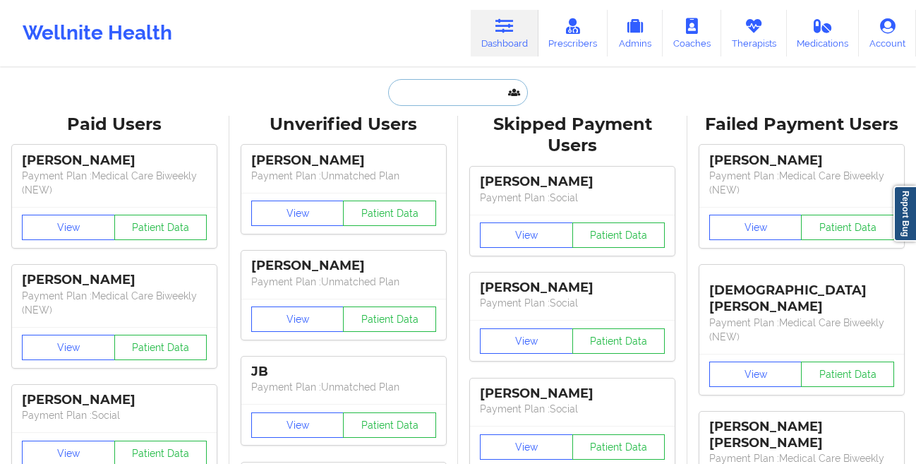
click at [421, 85] on input "text" at bounding box center [458, 92] width 140 height 27
paste input "[PERSON_NAME]"
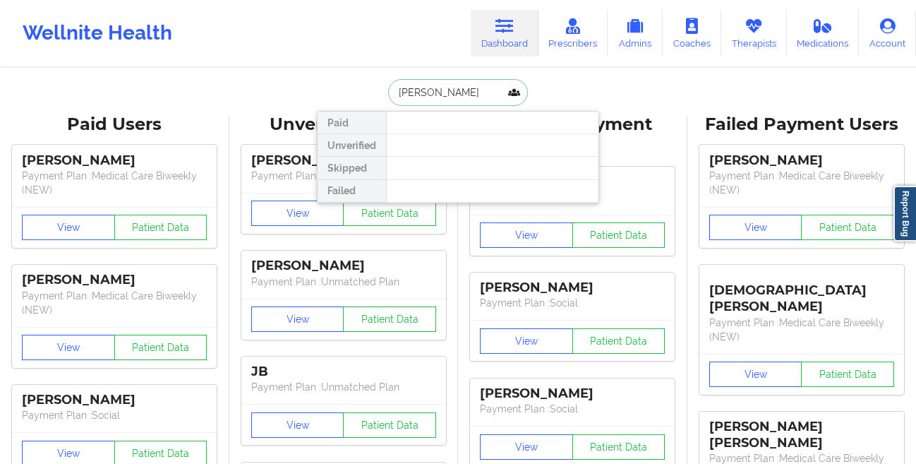
type input "[PERSON_NAME]"
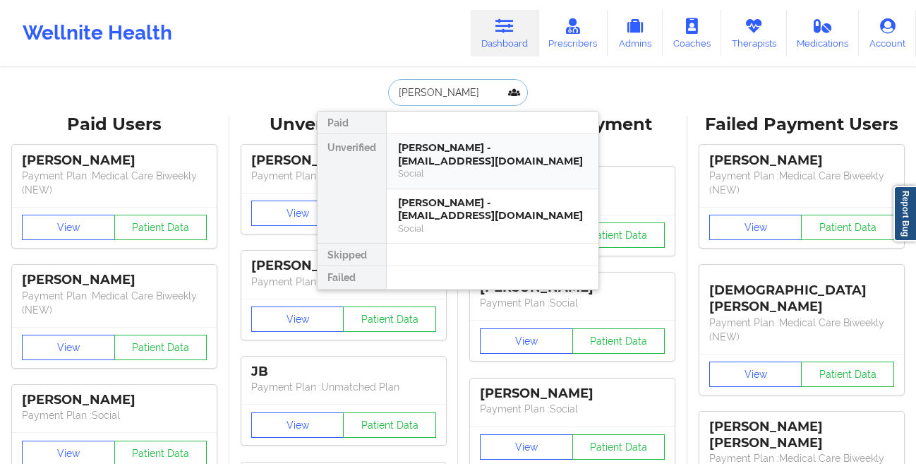
click at [468, 156] on div "[PERSON_NAME] - [EMAIL_ADDRESS][DOMAIN_NAME]" at bounding box center [492, 154] width 189 height 26
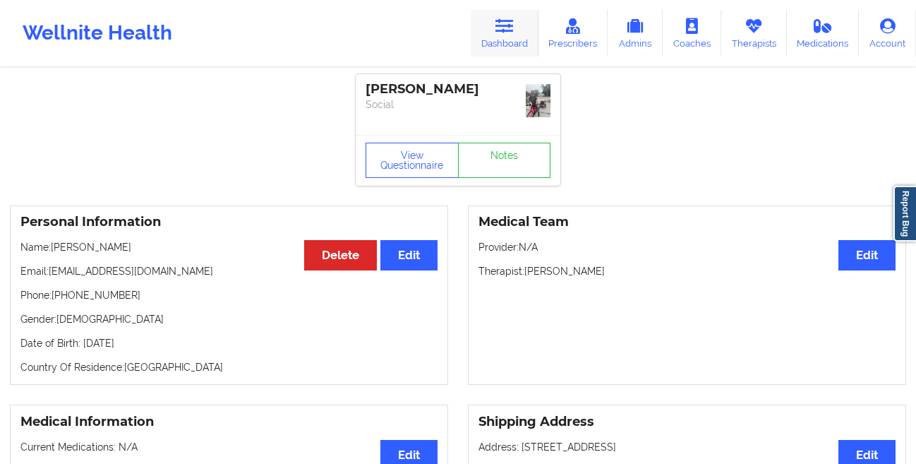
click at [506, 26] on icon at bounding box center [505, 26] width 18 height 16
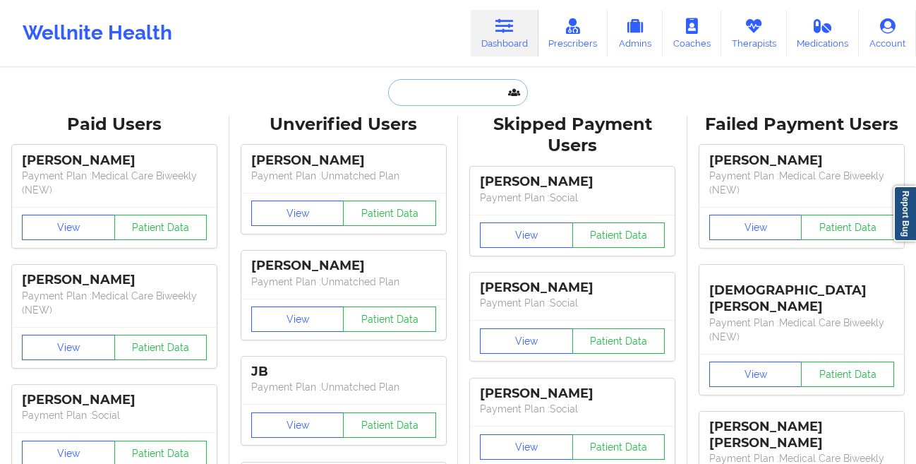
click at [486, 97] on input "text" at bounding box center [458, 92] width 140 height 27
paste input "[PERSON_NAME]"
type input "[PERSON_NAME]"
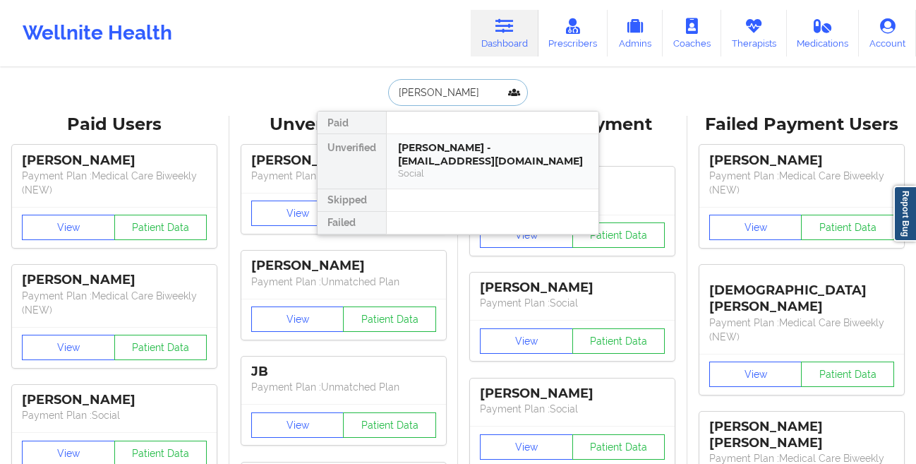
click at [421, 143] on div "[PERSON_NAME] - [EMAIL_ADDRESS][DOMAIN_NAME]" at bounding box center [492, 154] width 189 height 26
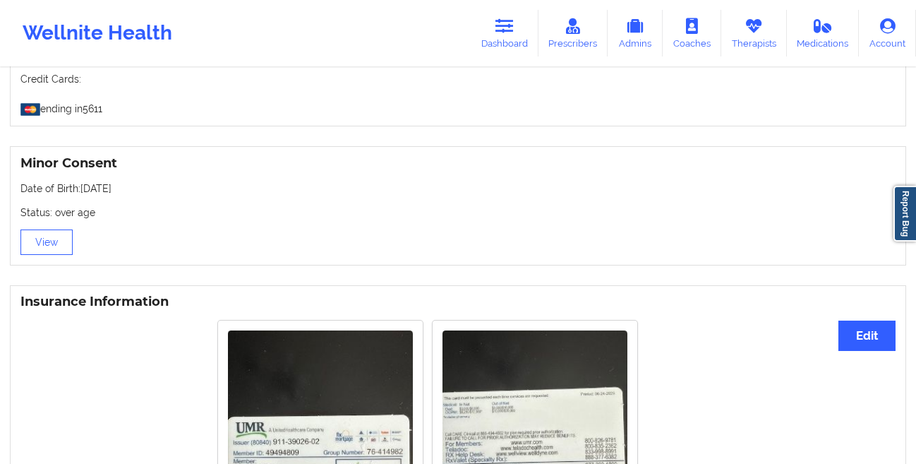
scroll to position [660, 0]
